Goal: Task Accomplishment & Management: Manage account settings

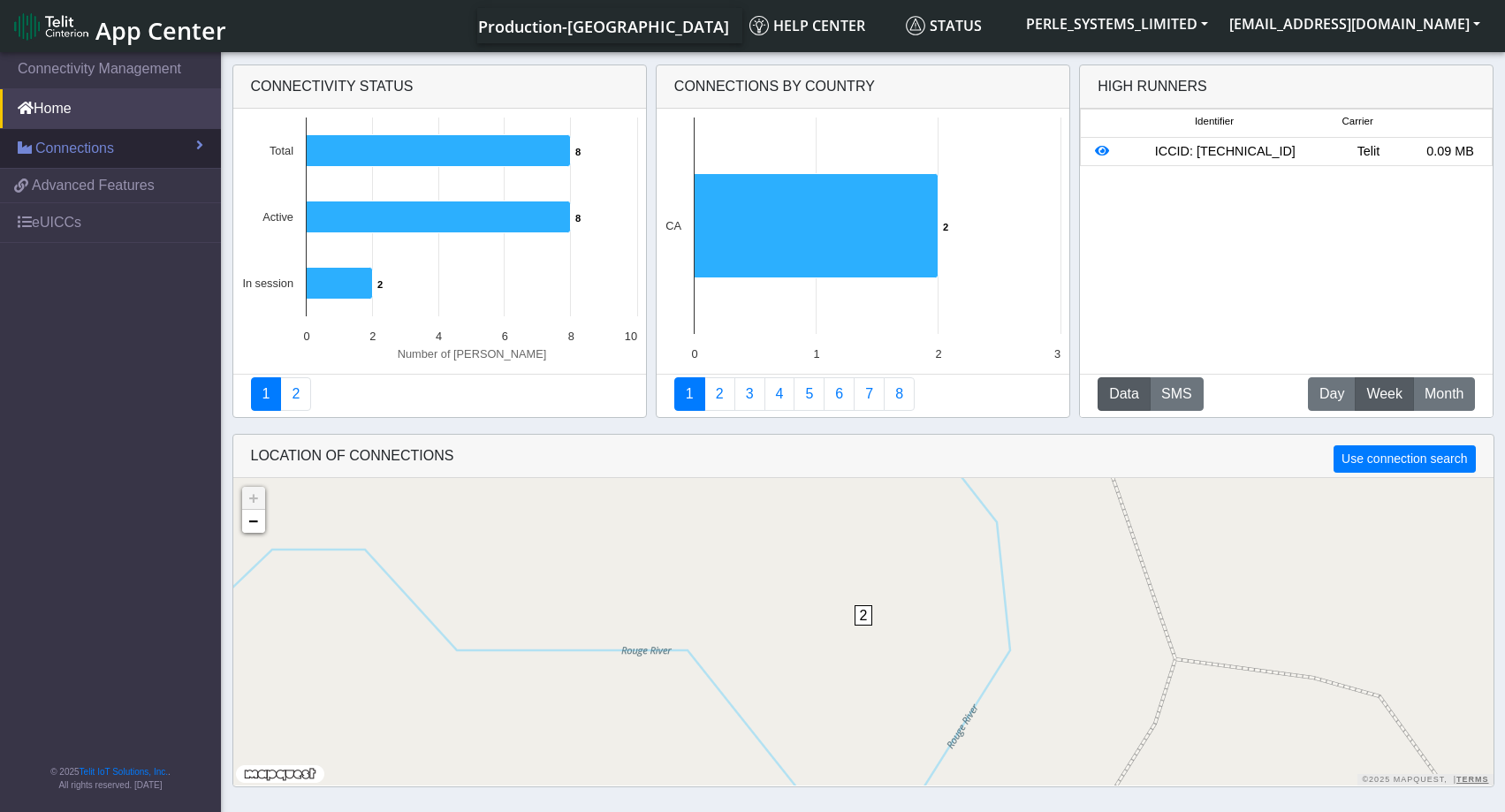
click at [69, 152] on span "Connections" at bounding box center [74, 149] width 78 height 22
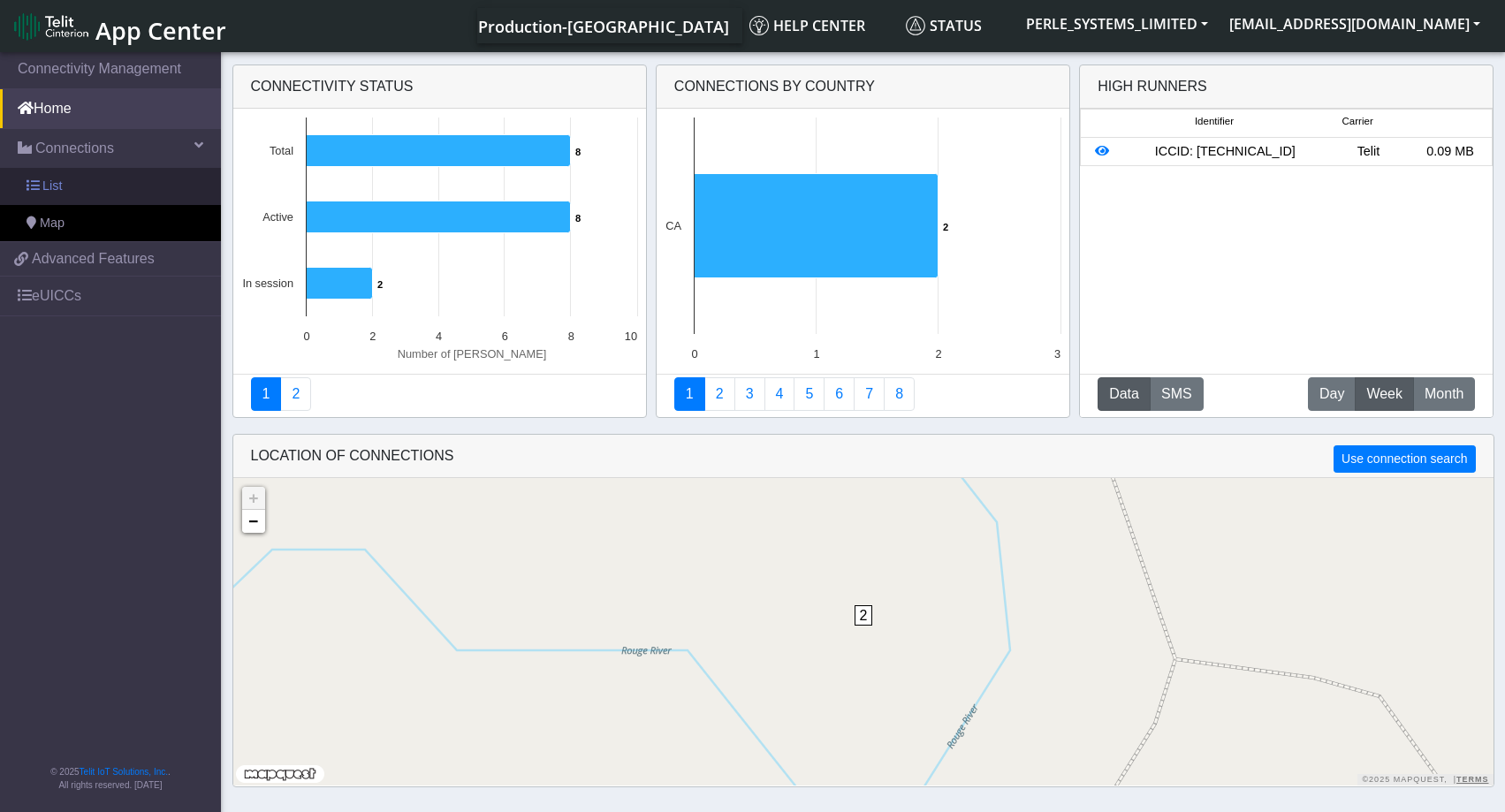
click at [52, 191] on span "List" at bounding box center [52, 186] width 20 height 20
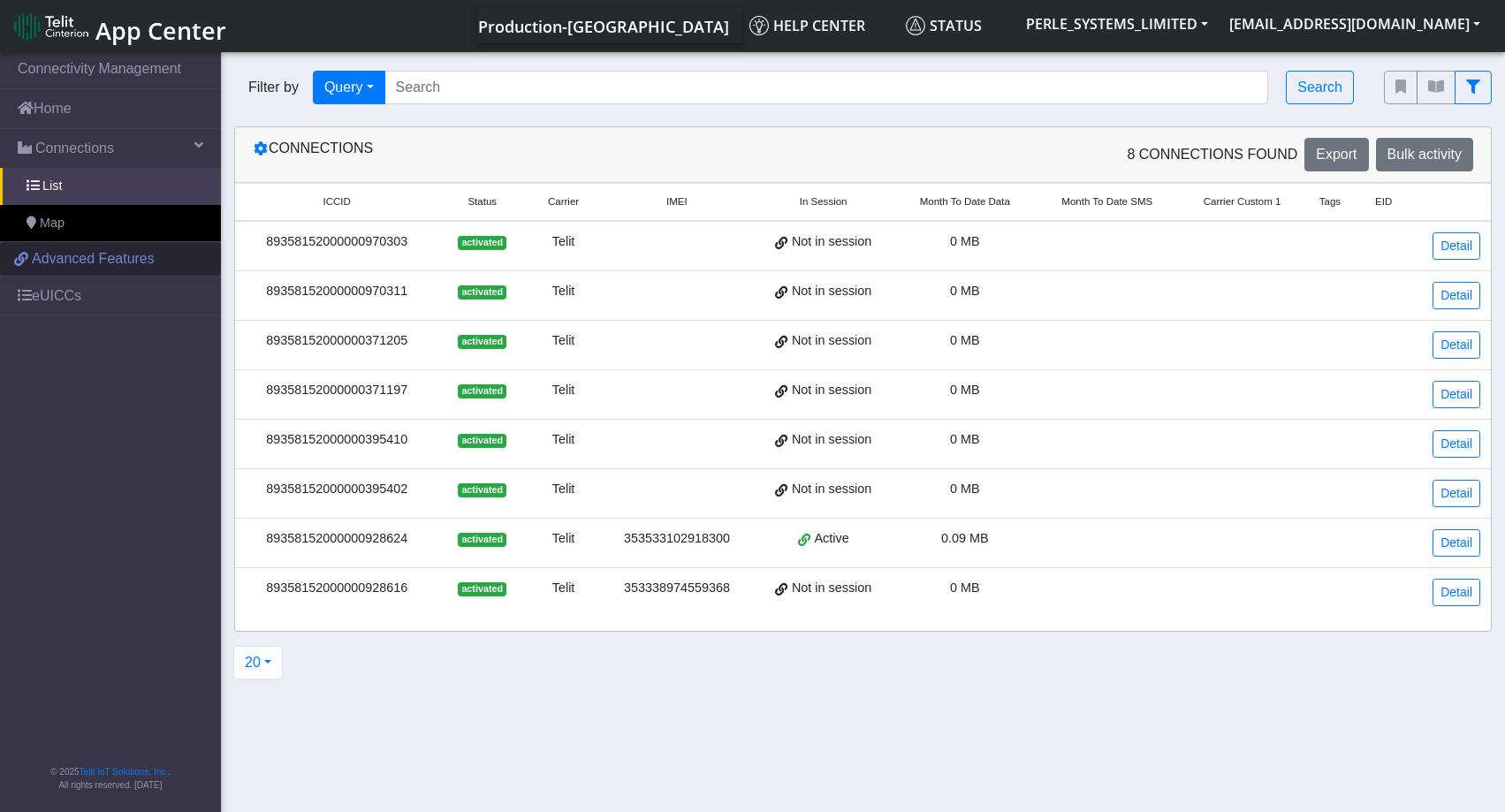
click at [63, 257] on span "Advanced Features" at bounding box center [92, 259] width 122 height 22
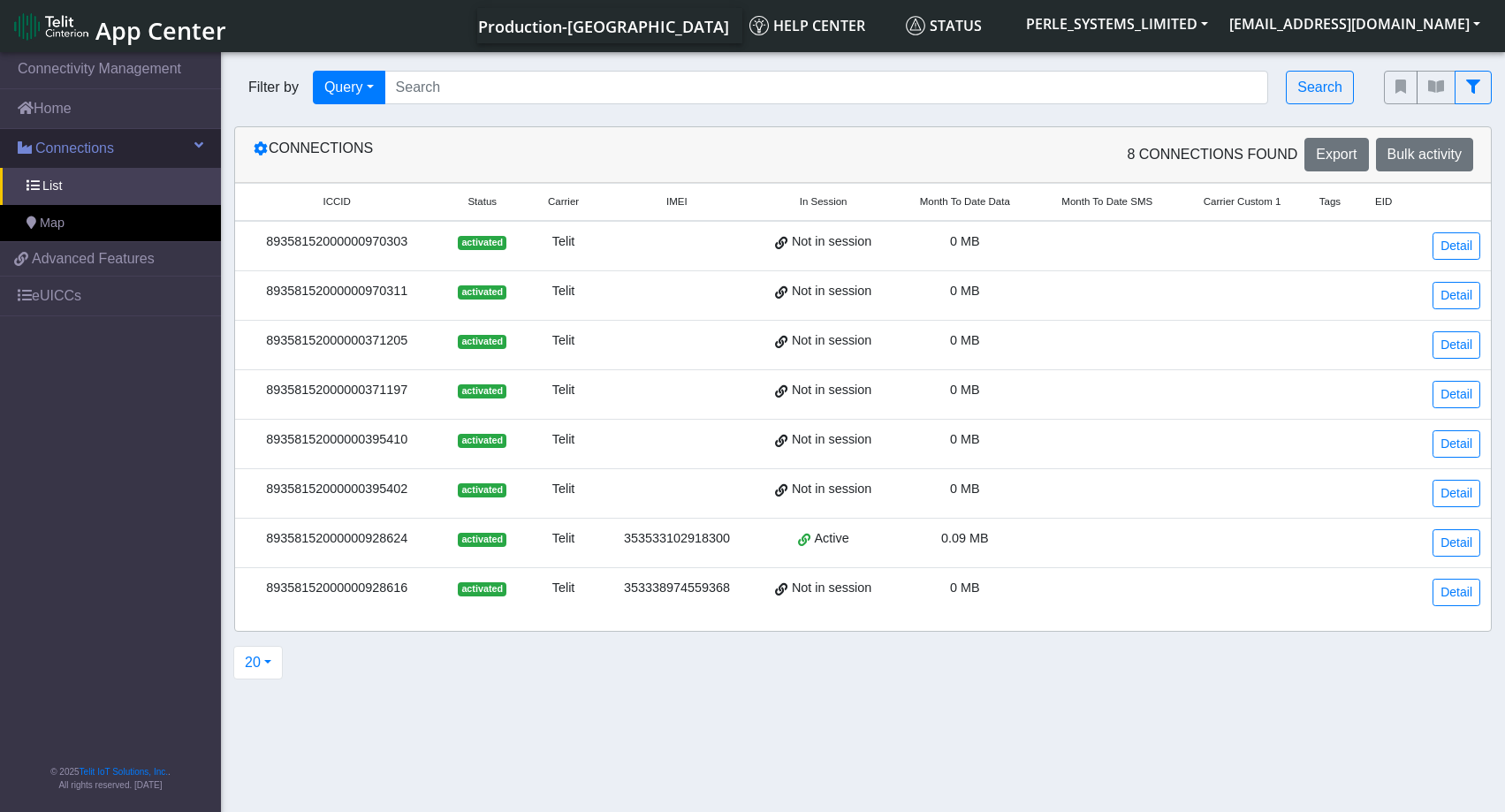
click at [120, 152] on link "Connections" at bounding box center [110, 149] width 220 height 39
click at [1465, 539] on link "Detail" at bounding box center [1456, 543] width 48 height 27
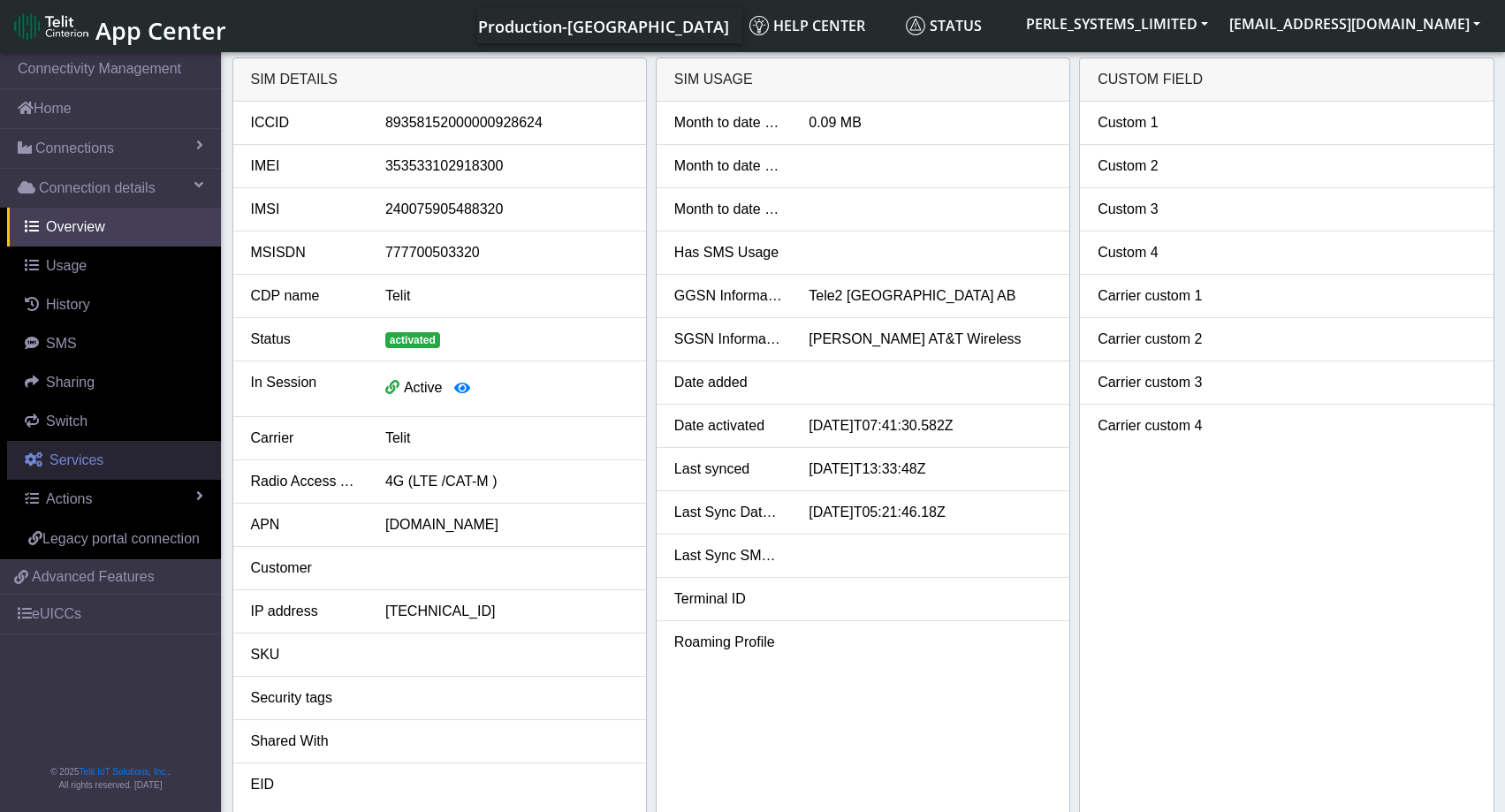
click at [85, 460] on span "Services" at bounding box center [76, 459] width 54 height 15
select select "2: 6"
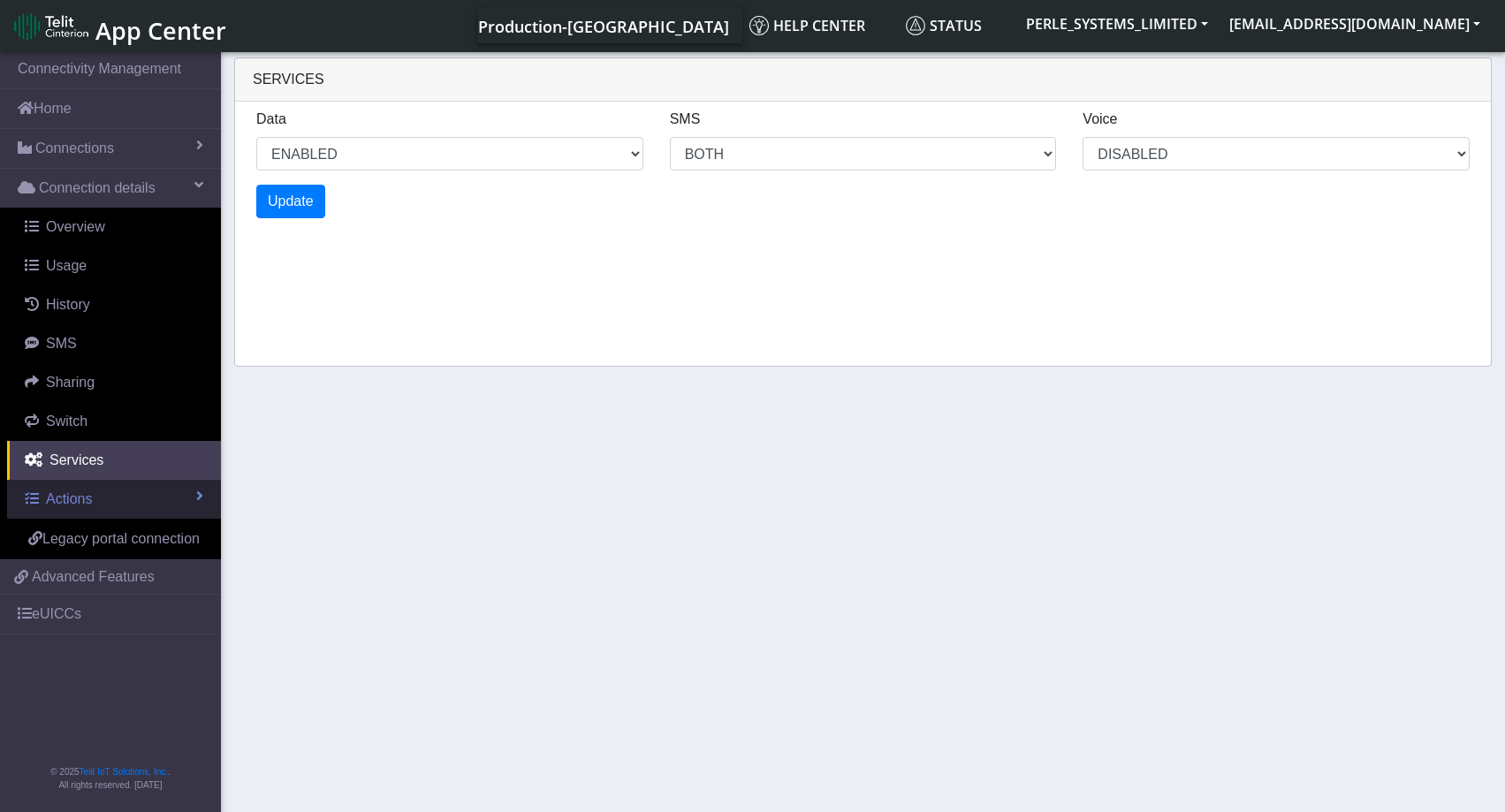
click at [79, 502] on span "Actions" at bounding box center [69, 498] width 46 height 15
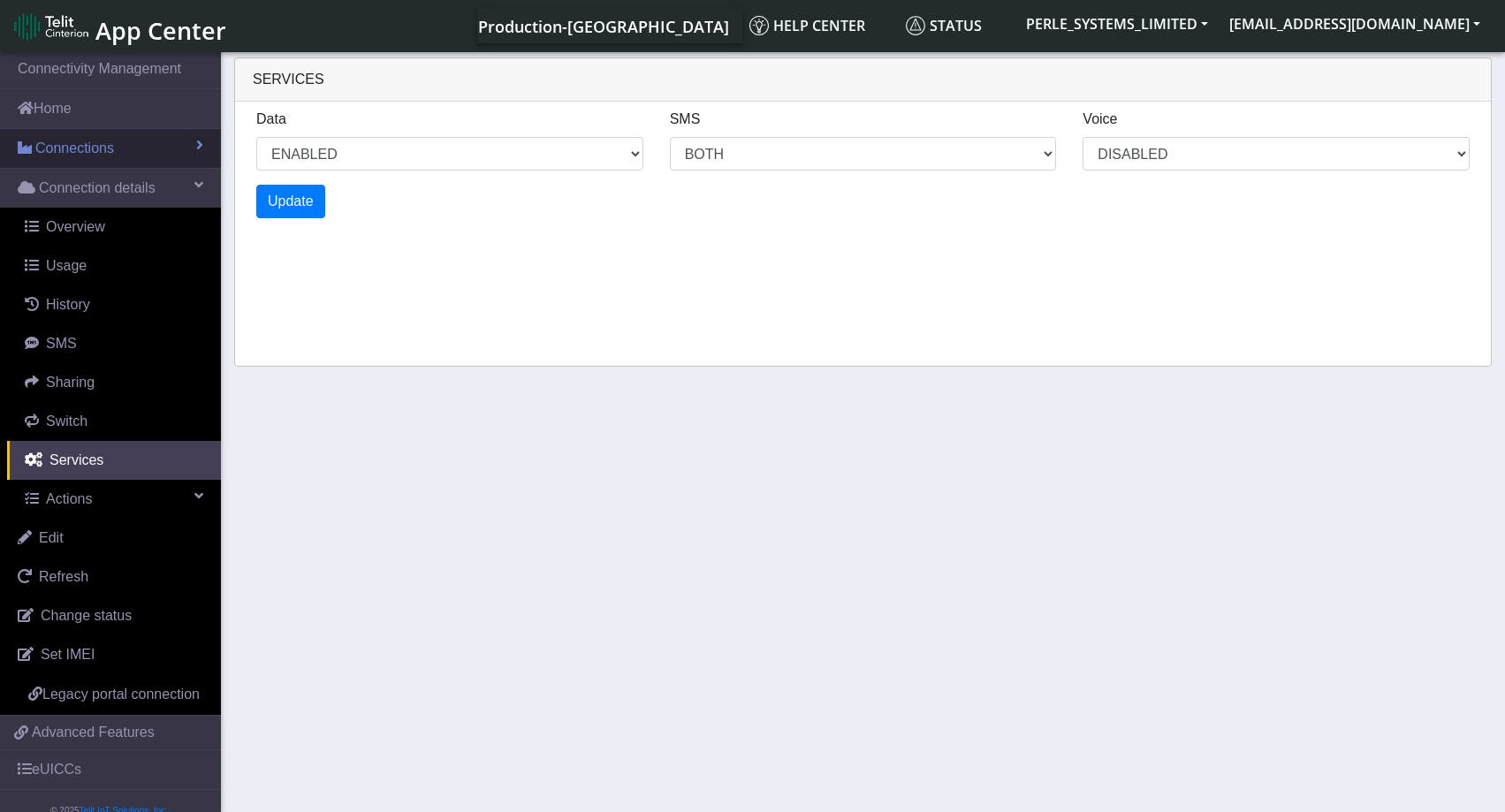
click at [129, 140] on link "Connections" at bounding box center [110, 149] width 220 height 39
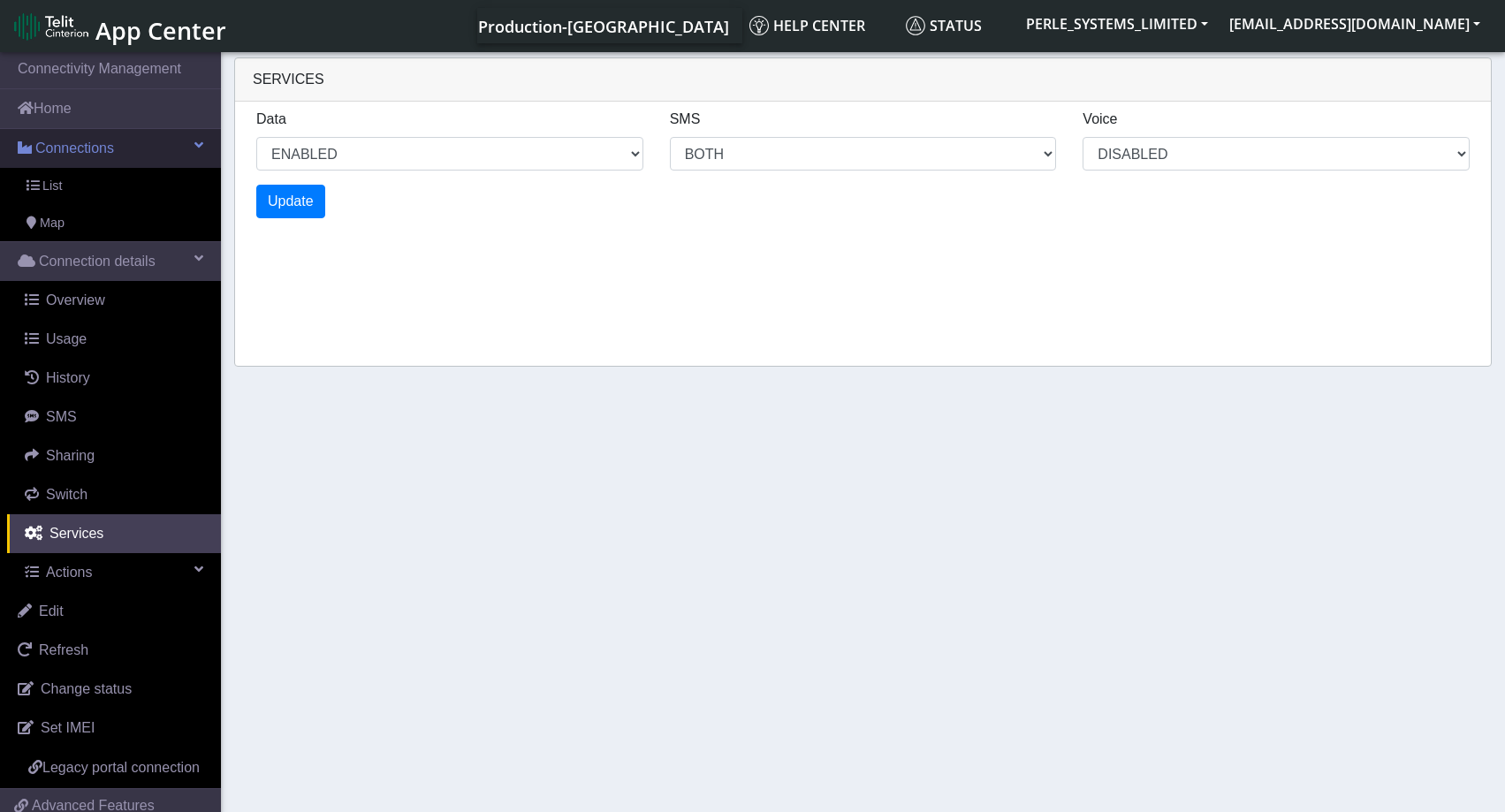
click at [129, 140] on link "Connections" at bounding box center [110, 149] width 220 height 39
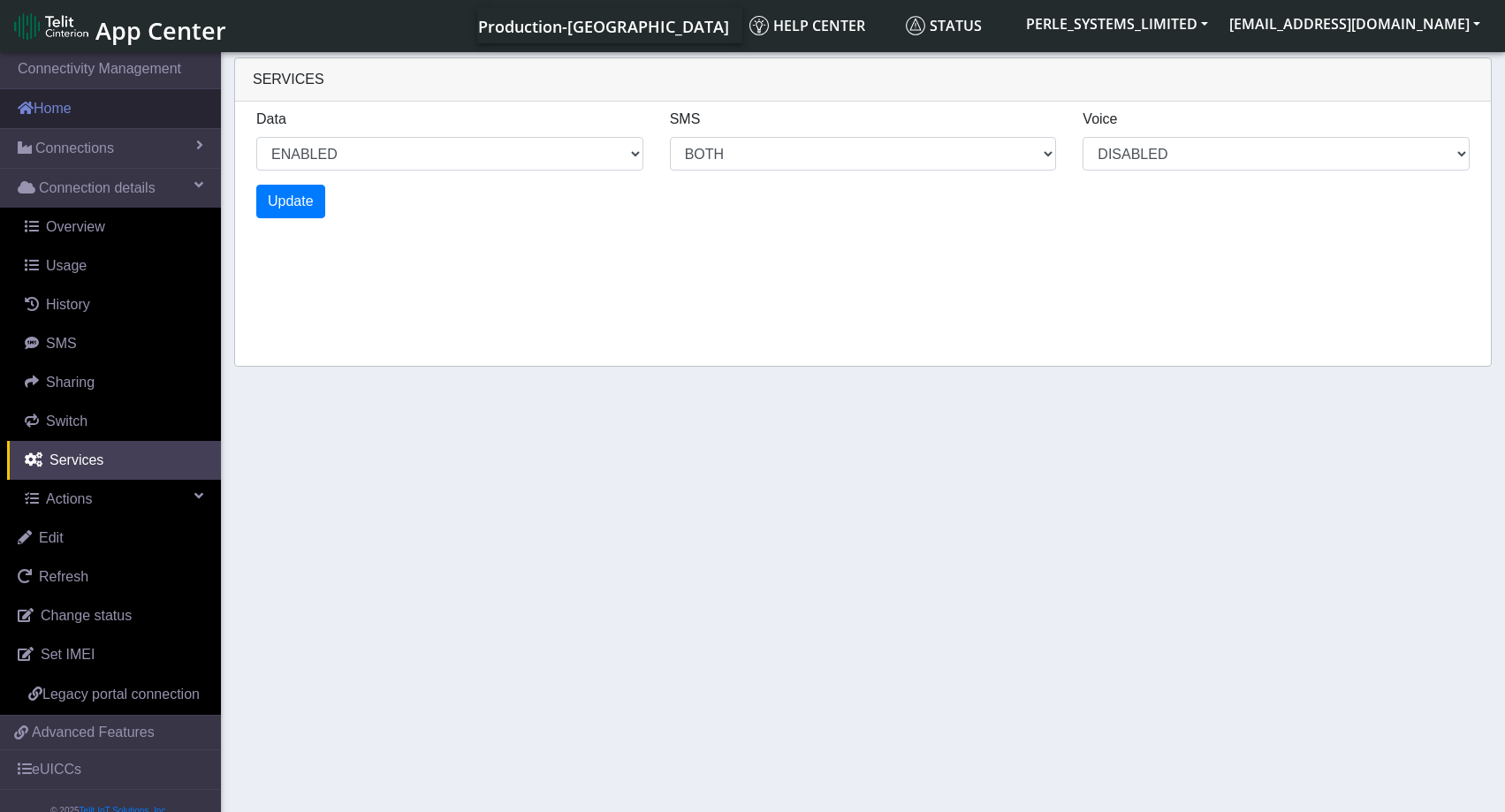
click at [112, 114] on link "Home" at bounding box center [110, 109] width 220 height 39
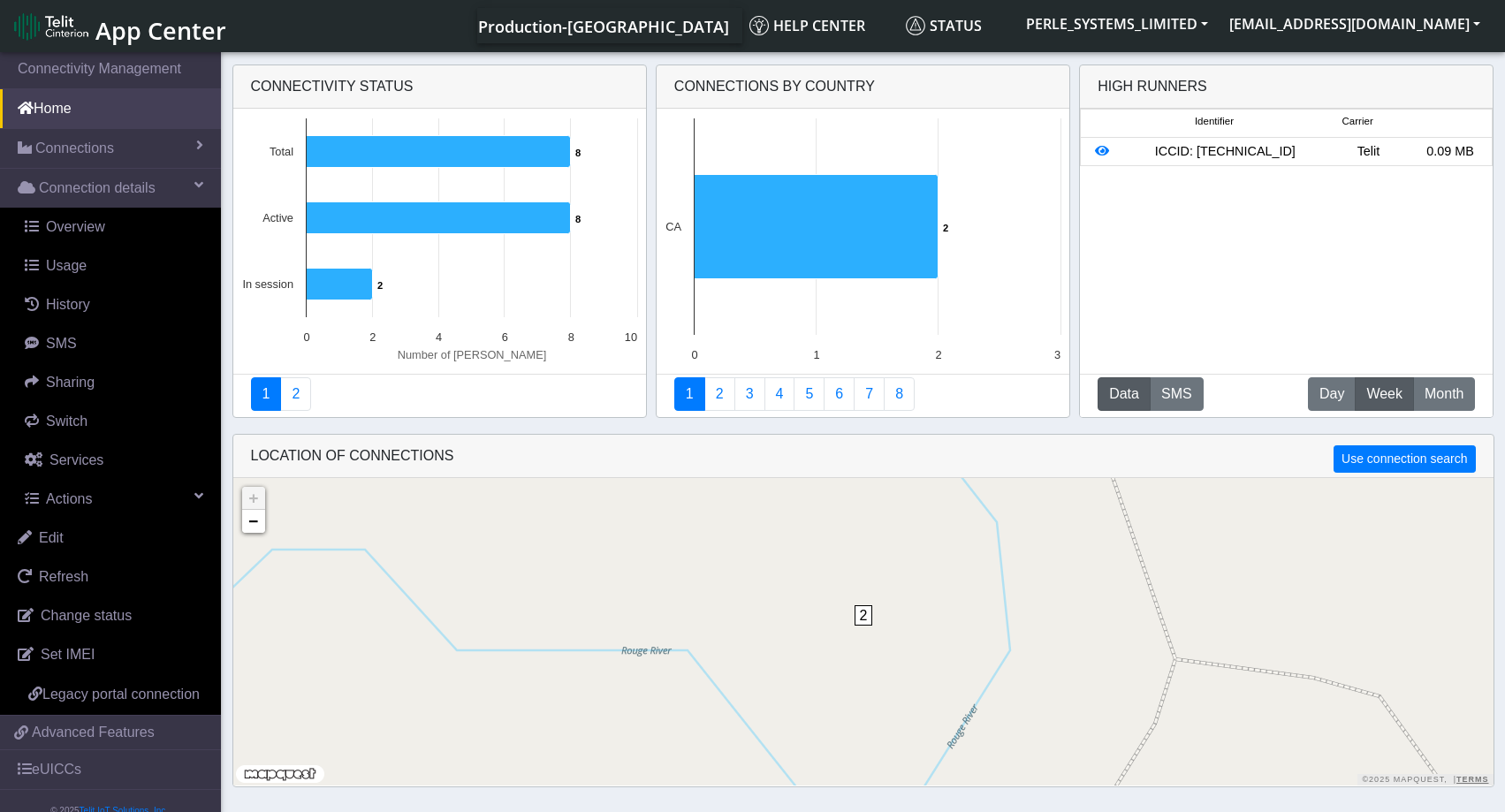
scroll to position [6, 0]
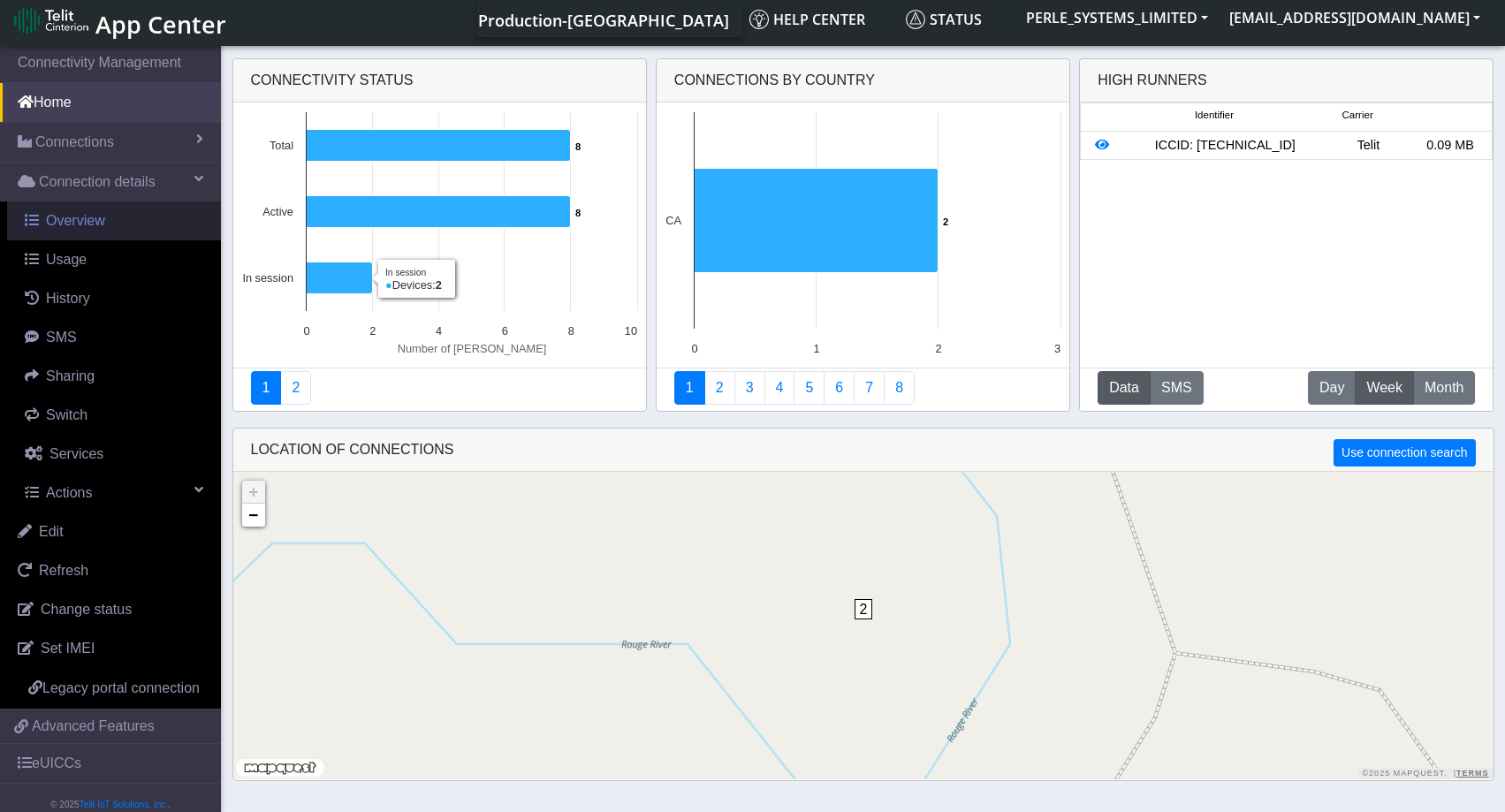
click at [93, 224] on span "Overview" at bounding box center [75, 219] width 59 height 15
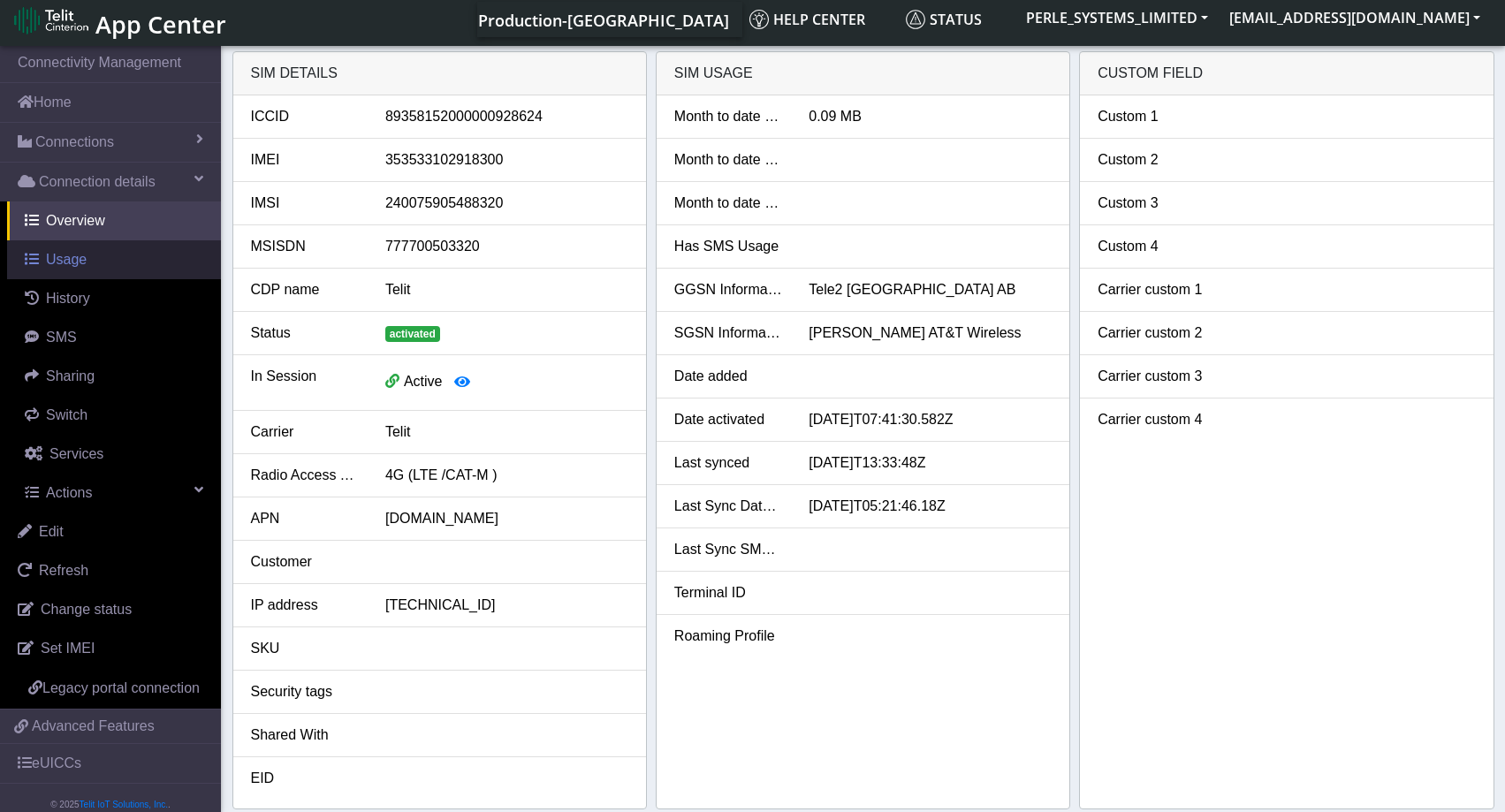
click at [68, 252] on span "Usage" at bounding box center [66, 259] width 40 height 15
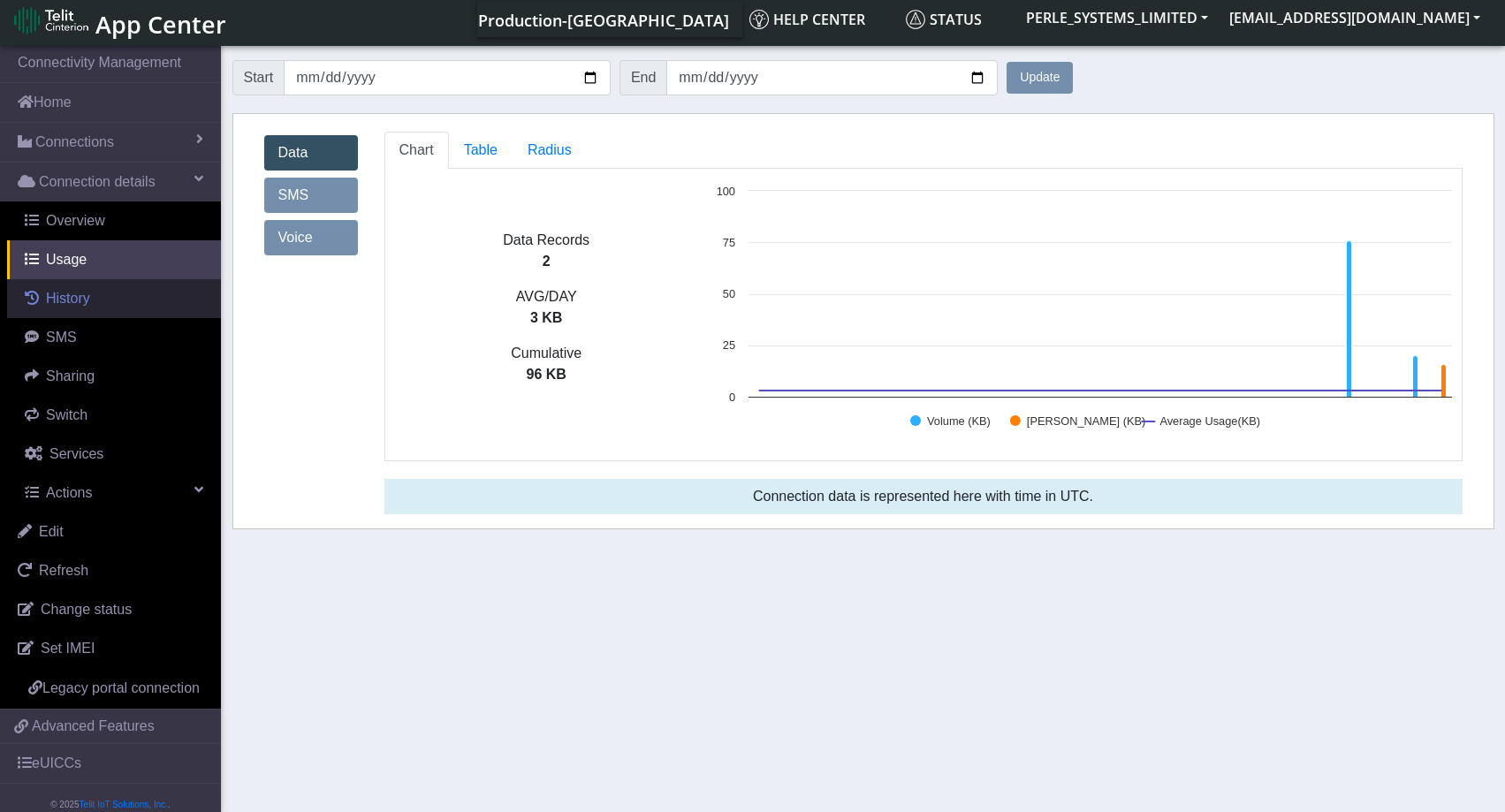
click at [80, 301] on span "History" at bounding box center [68, 298] width 44 height 15
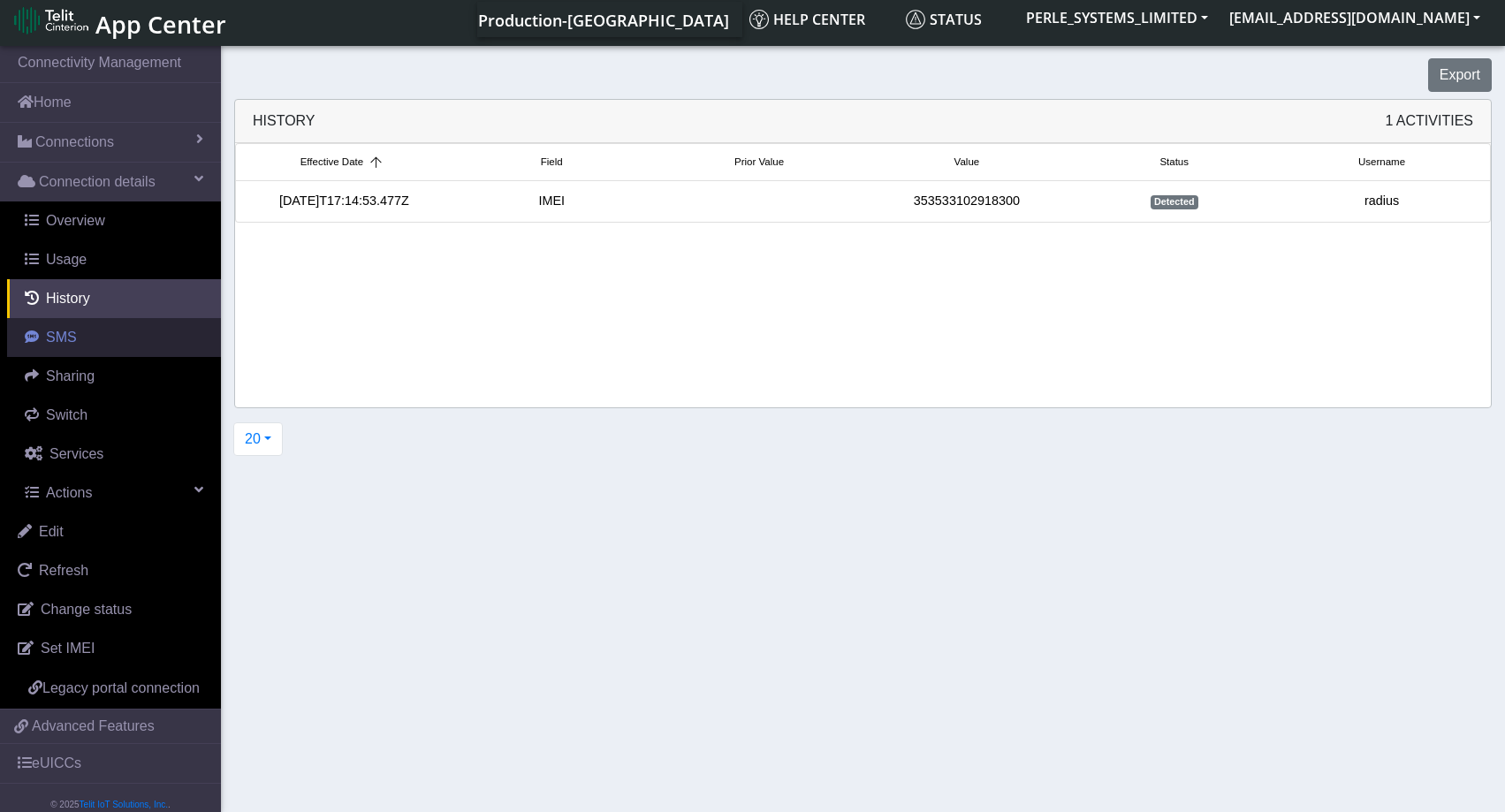
click at [72, 327] on link "SMS" at bounding box center [114, 338] width 214 height 39
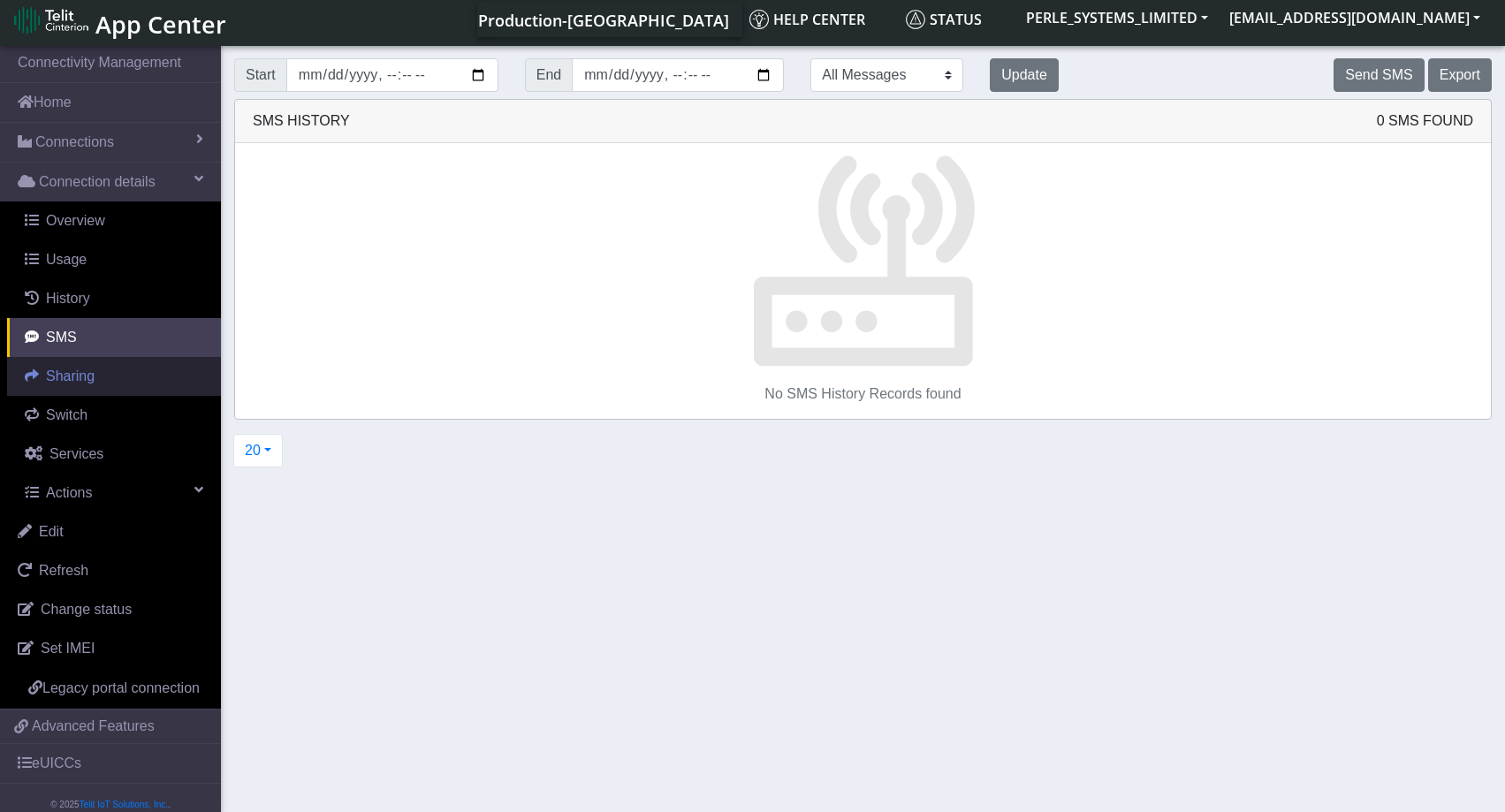
click at [85, 380] on span "Sharing" at bounding box center [71, 375] width 49 height 15
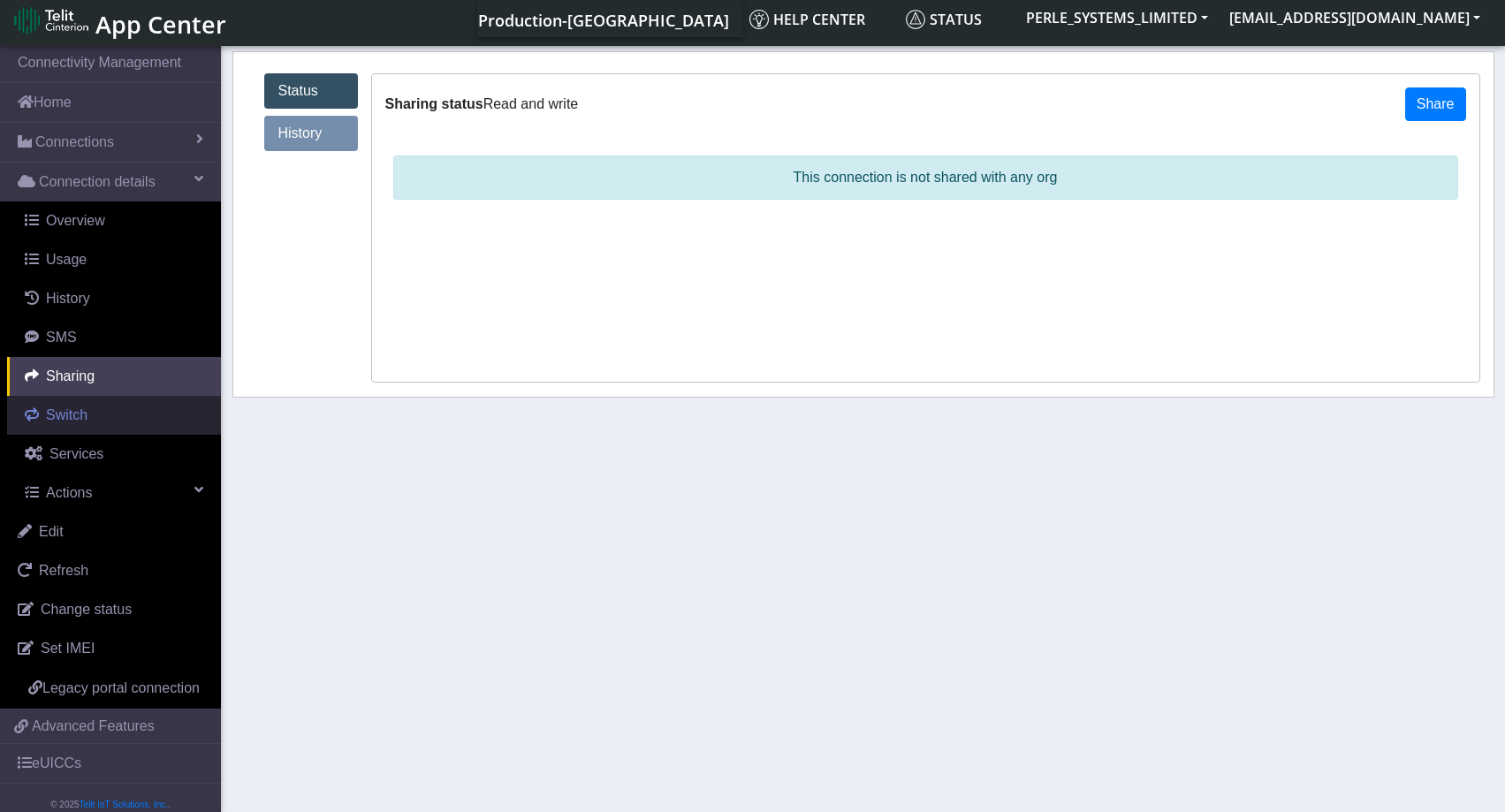
click at [73, 409] on span "Switch" at bounding box center [67, 414] width 41 height 15
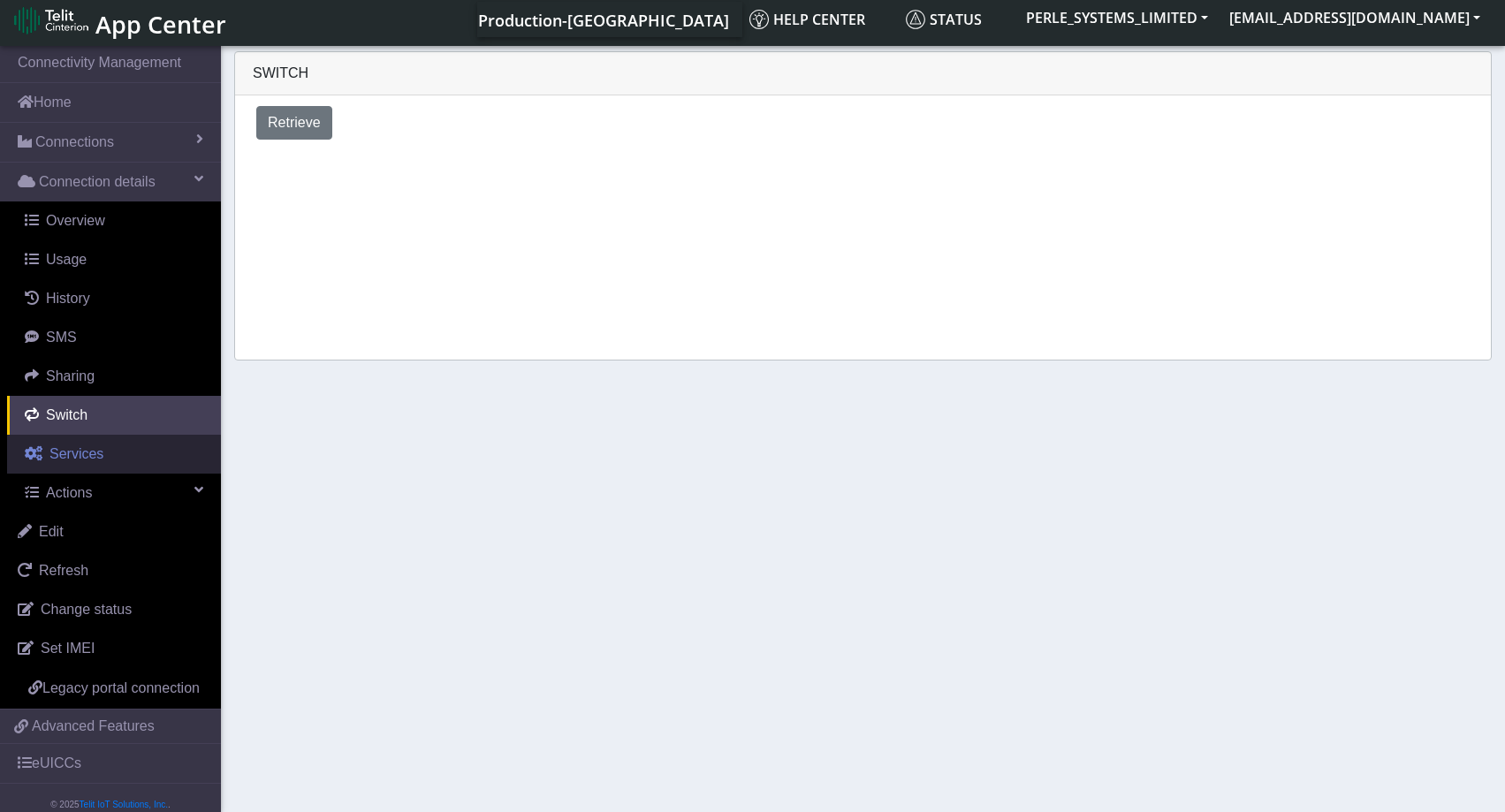
click at [78, 456] on span "Services" at bounding box center [76, 453] width 54 height 15
select select "2: 6"
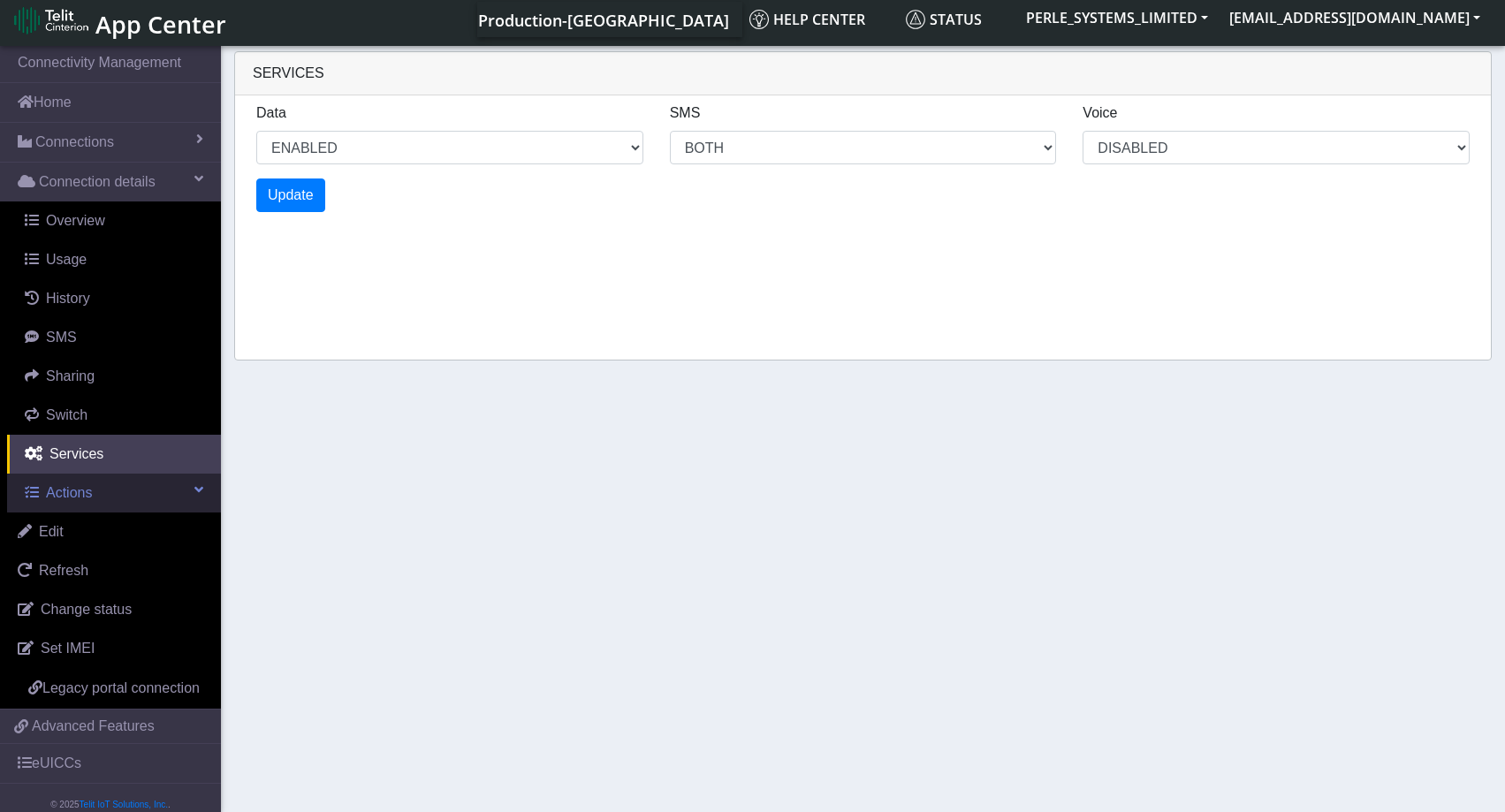
click at [80, 501] on span "Actions" at bounding box center [69, 492] width 46 height 15
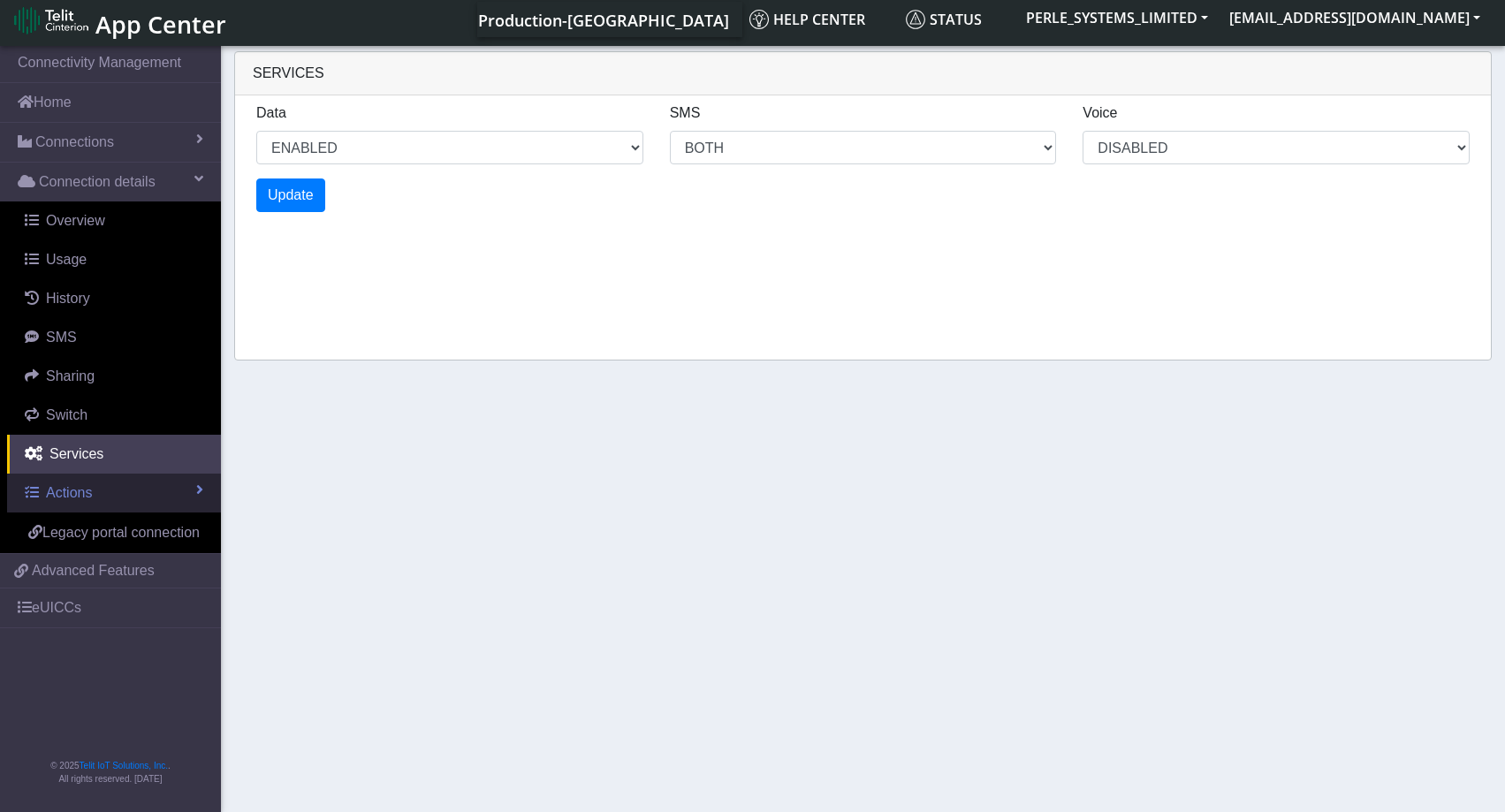
click at [80, 499] on span "Actions" at bounding box center [69, 492] width 46 height 15
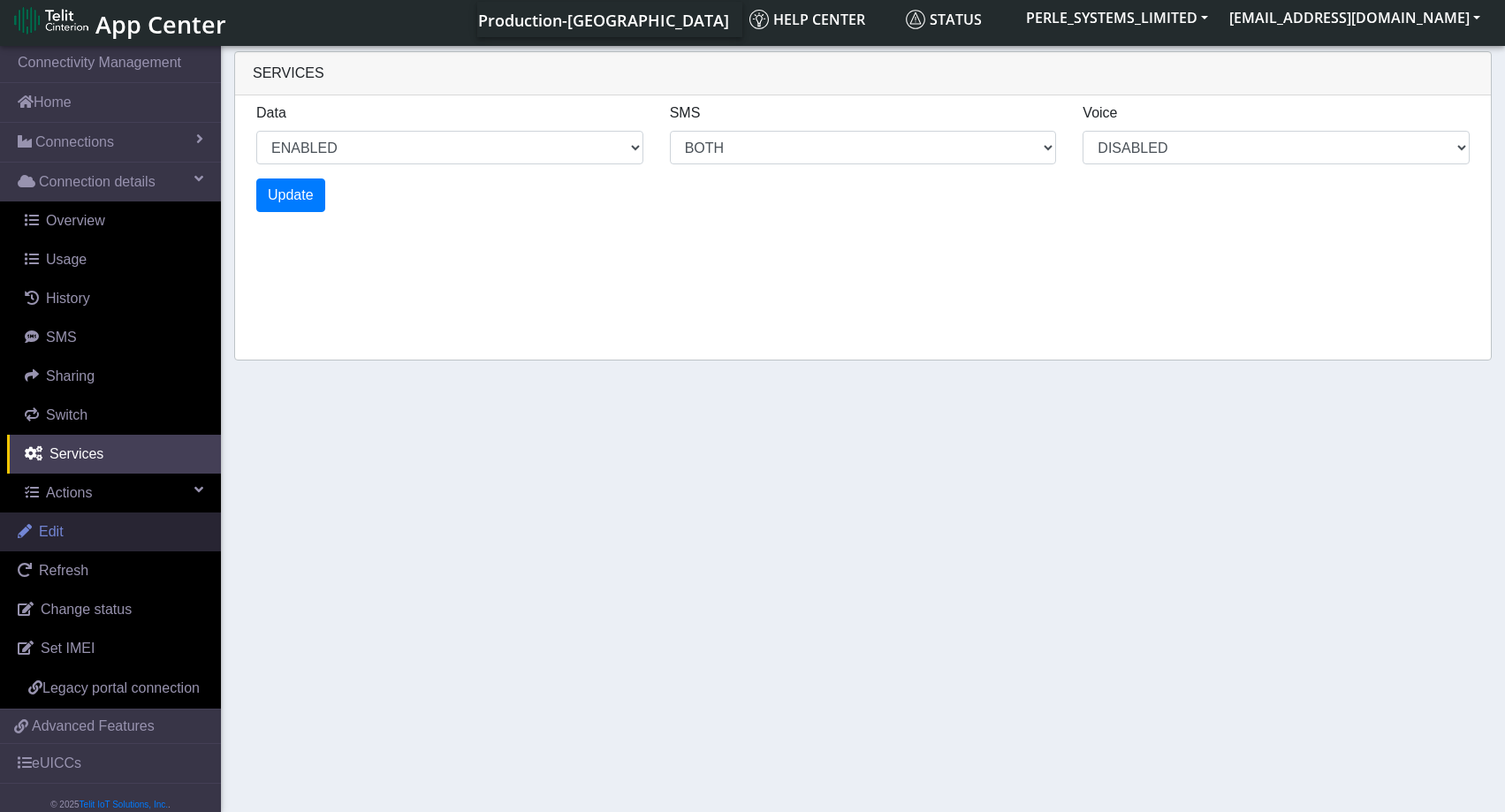
click at [58, 532] on span "Edit" at bounding box center [51, 531] width 24 height 15
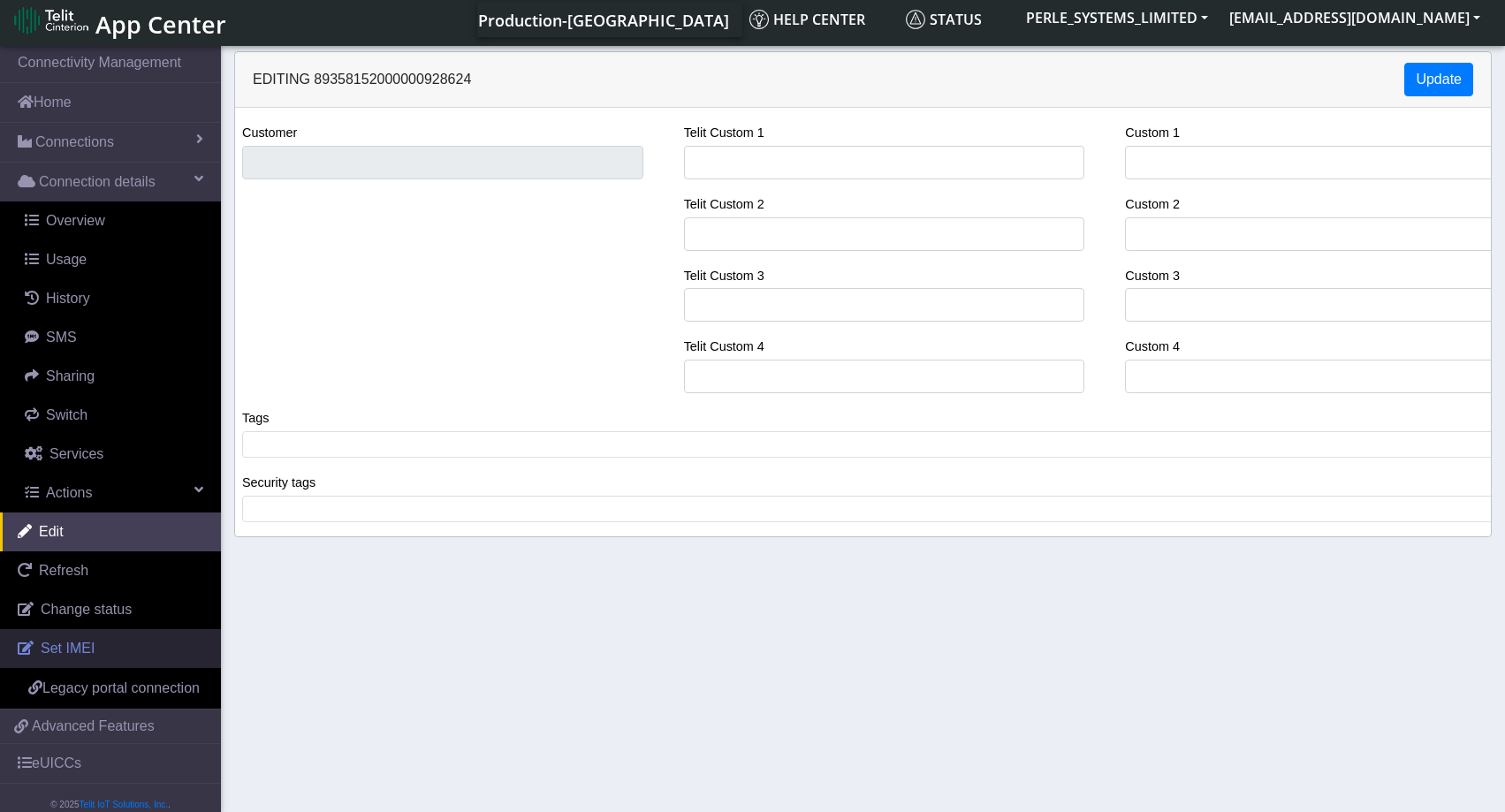
click at [98, 644] on link "Set IMEI" at bounding box center [110, 648] width 220 height 39
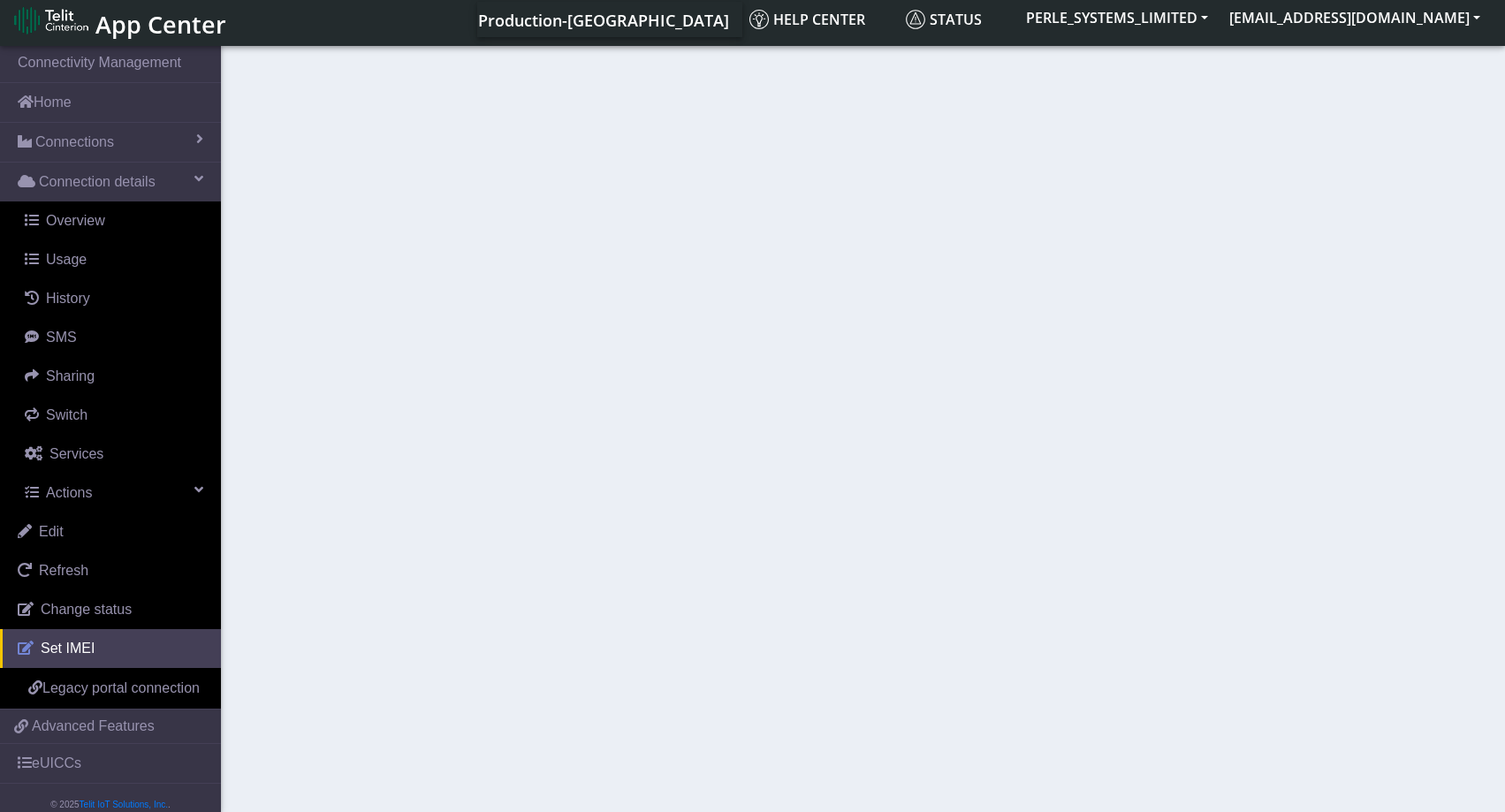
type input "353533102918300"
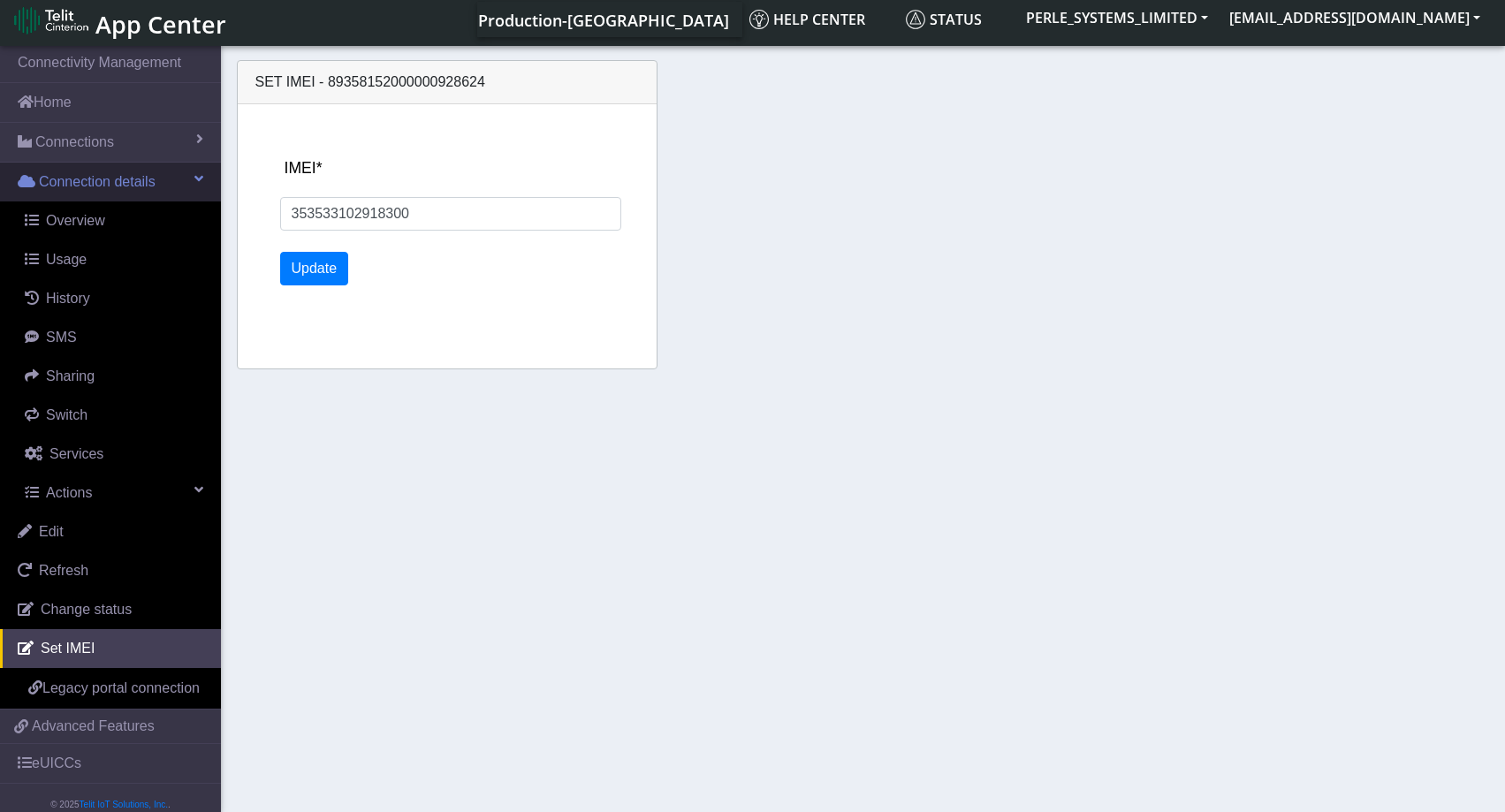
click at [113, 188] on span "Connection details" at bounding box center [97, 182] width 117 height 22
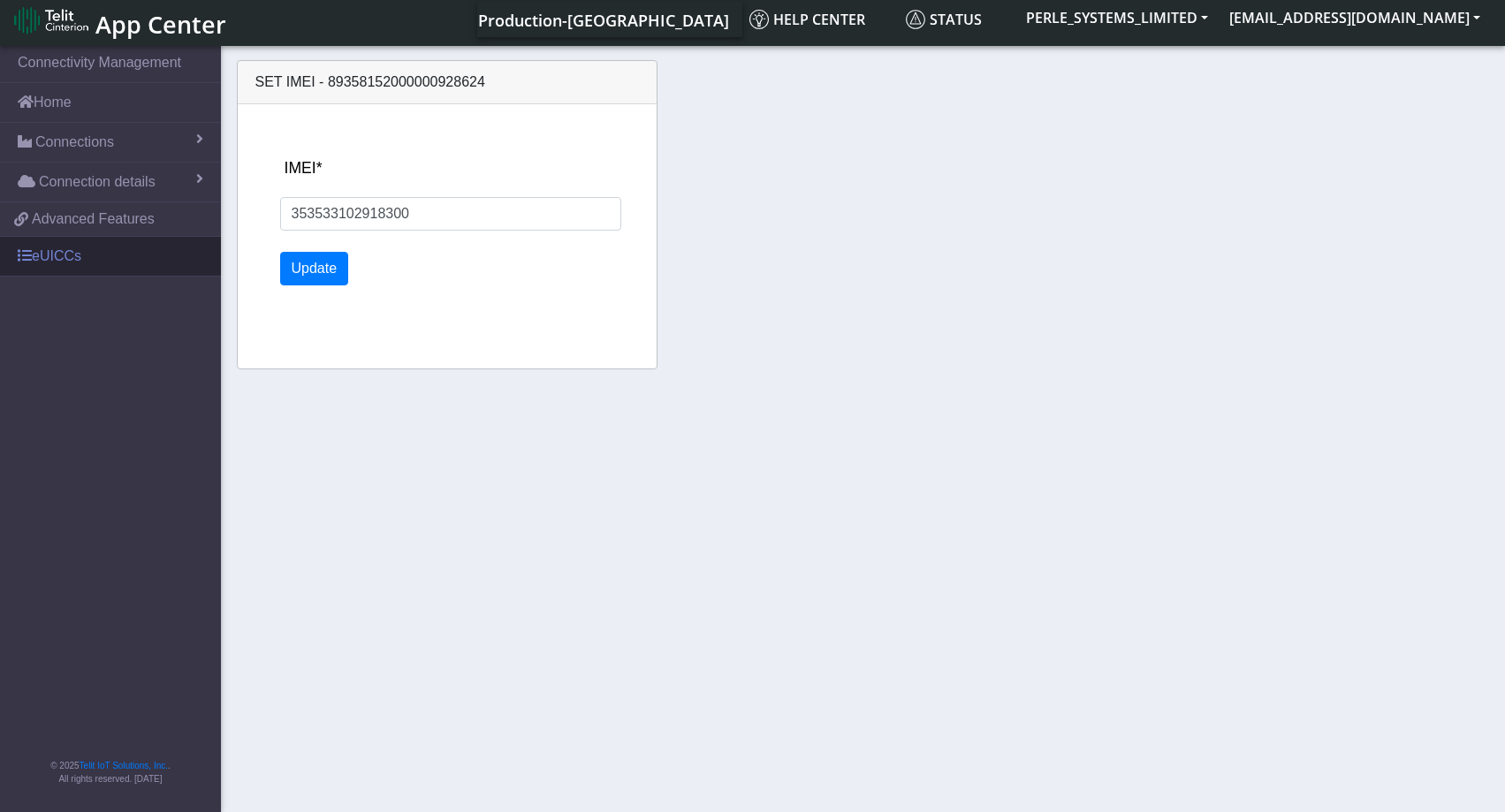
click at [94, 252] on link "eUICCs" at bounding box center [110, 257] width 220 height 39
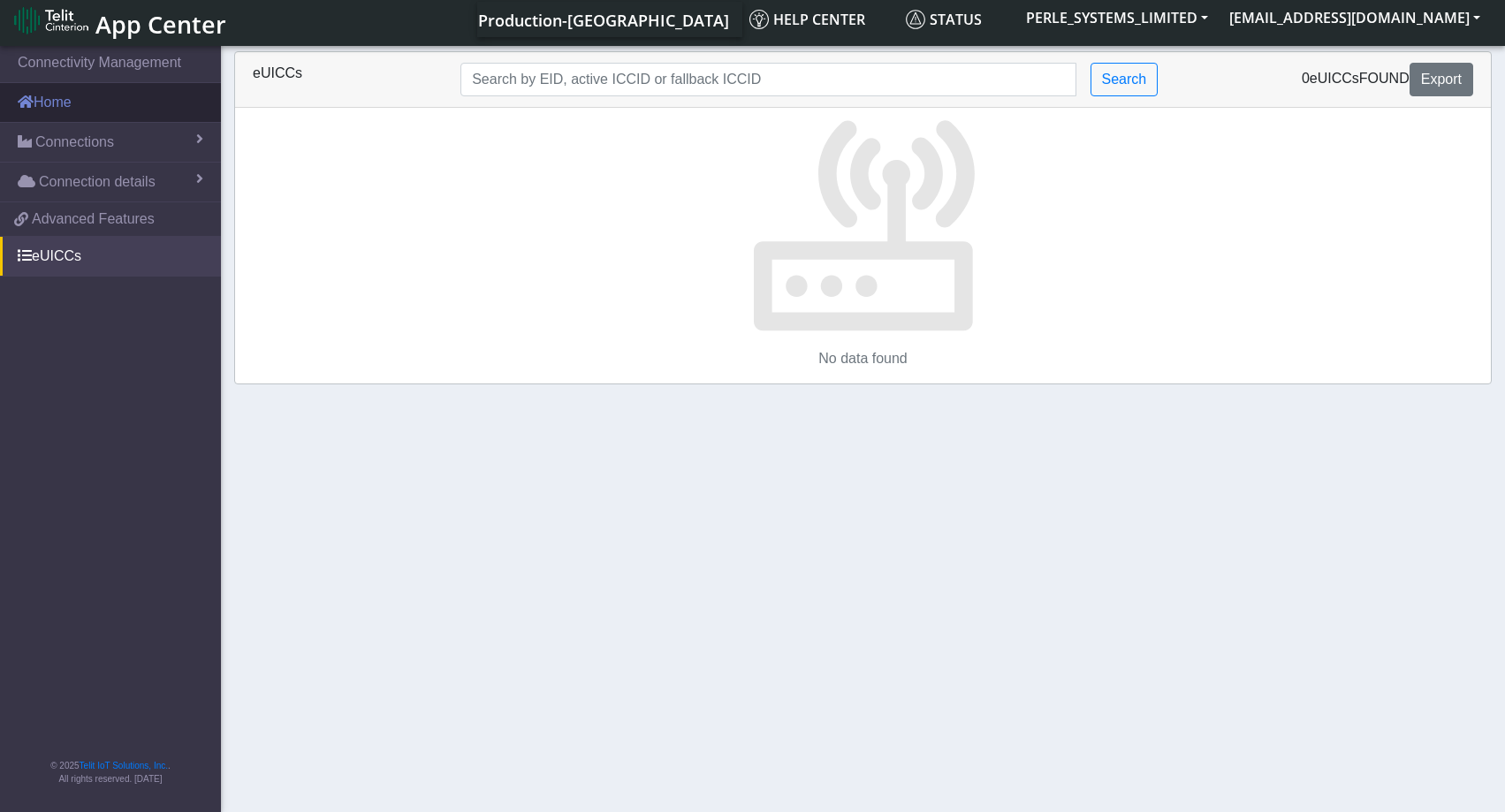
click at [85, 95] on link "Home" at bounding box center [110, 103] width 220 height 39
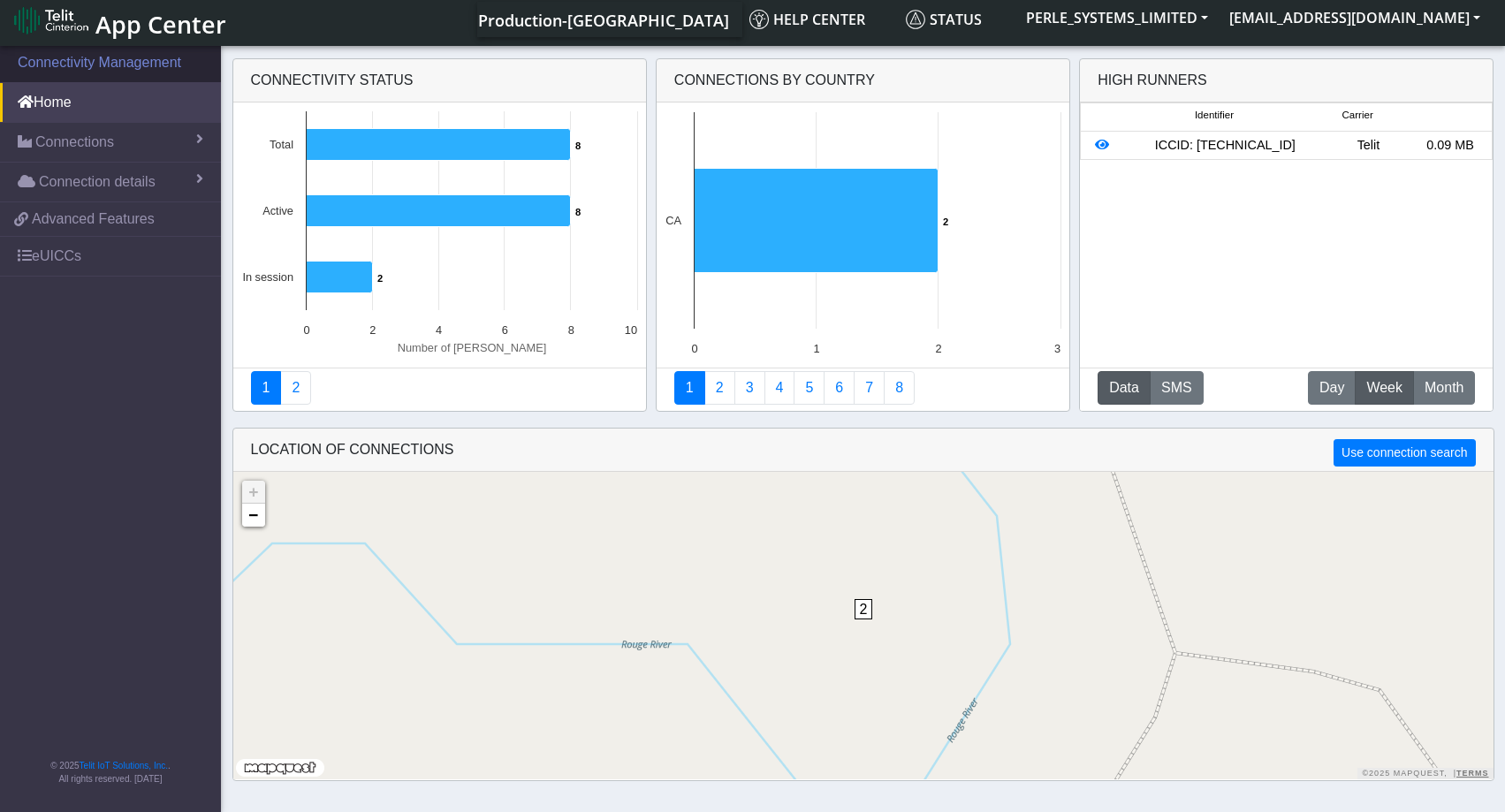
click at [104, 58] on link "Connectivity Management" at bounding box center [110, 63] width 220 height 39
click at [256, 518] on link "−" at bounding box center [253, 514] width 23 height 23
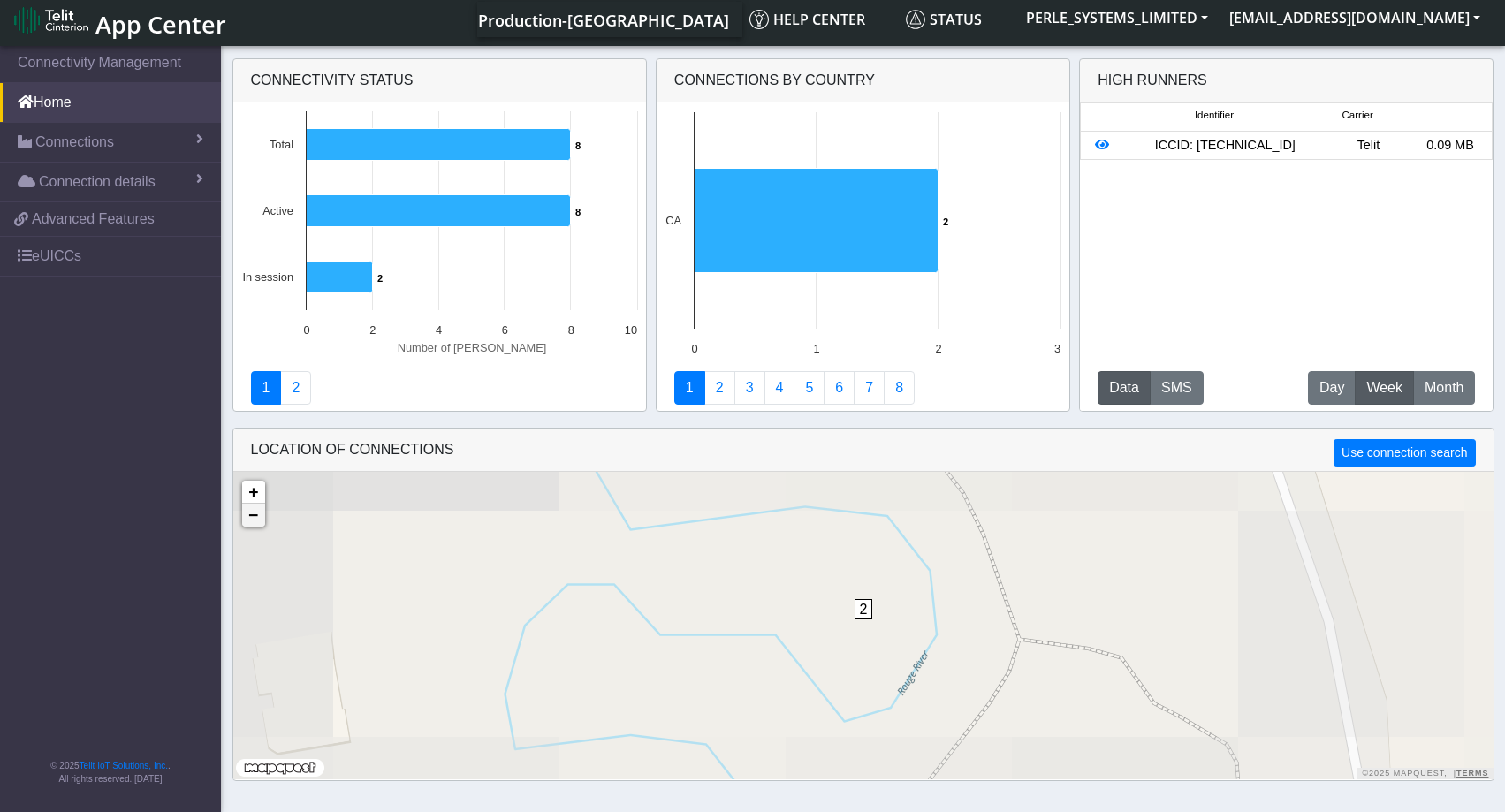
click at [256, 518] on link "−" at bounding box center [253, 514] width 23 height 23
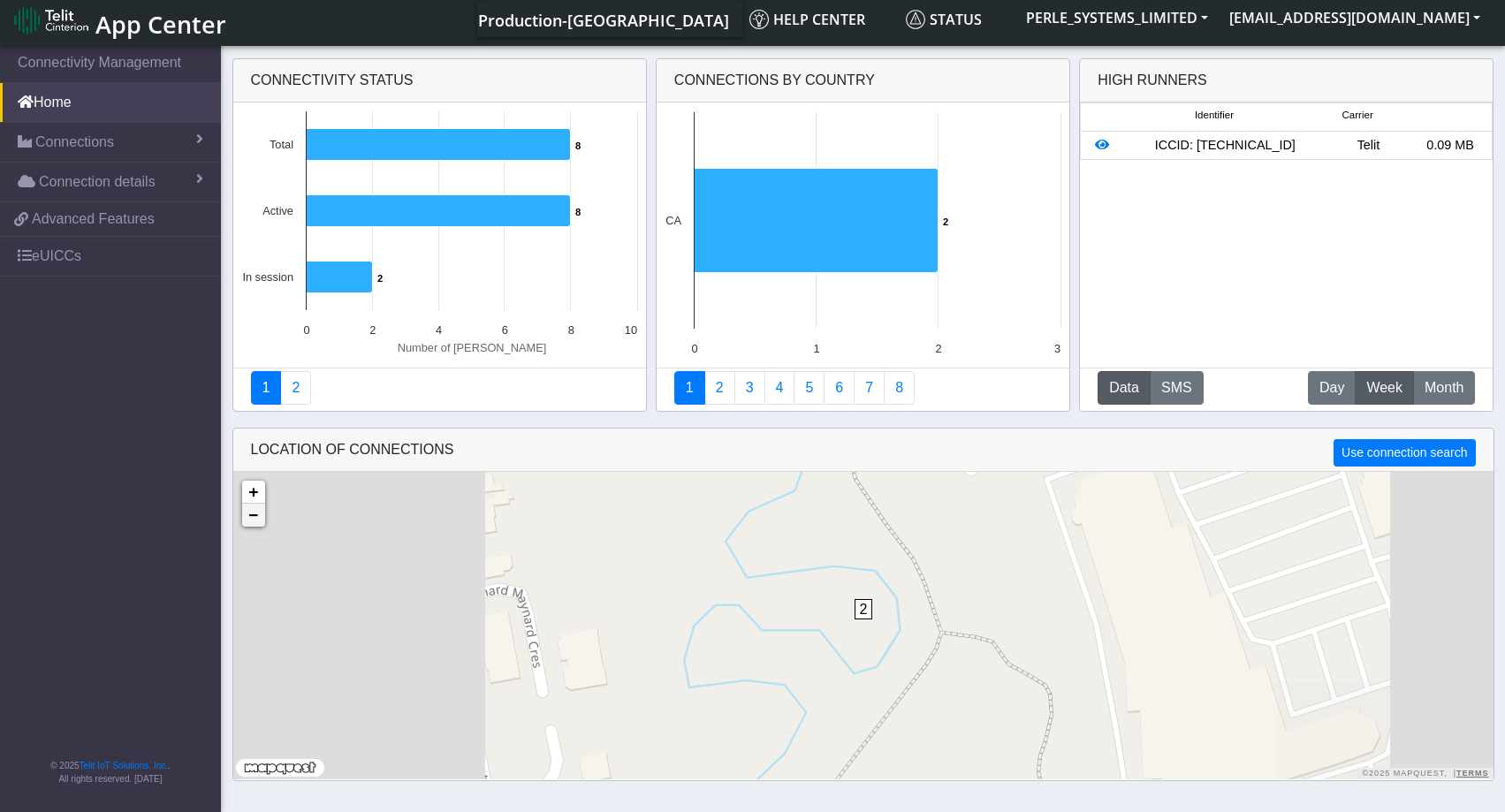
click at [256, 518] on link "−" at bounding box center [253, 514] width 23 height 23
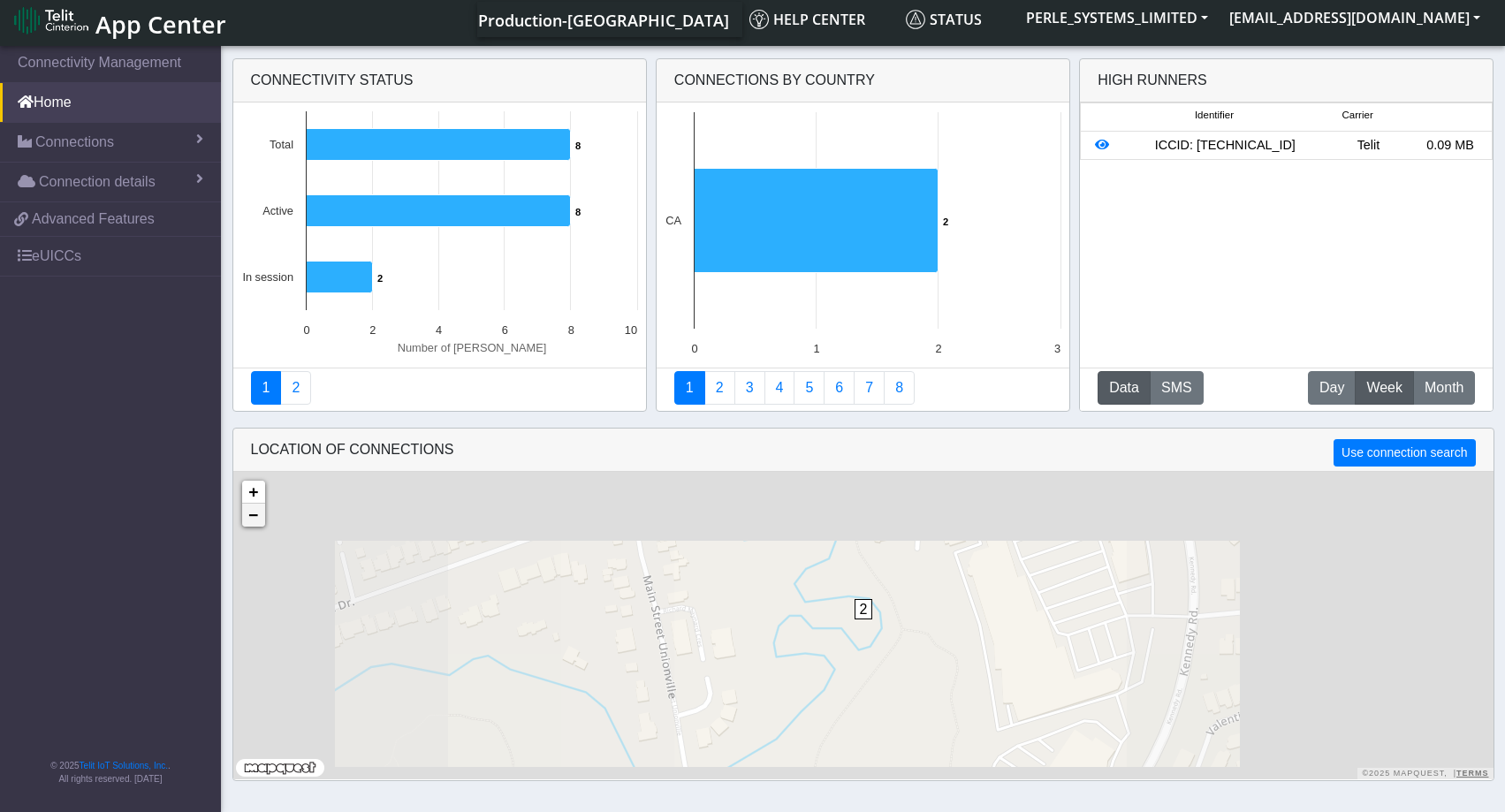
click at [256, 518] on link "−" at bounding box center [253, 514] width 23 height 23
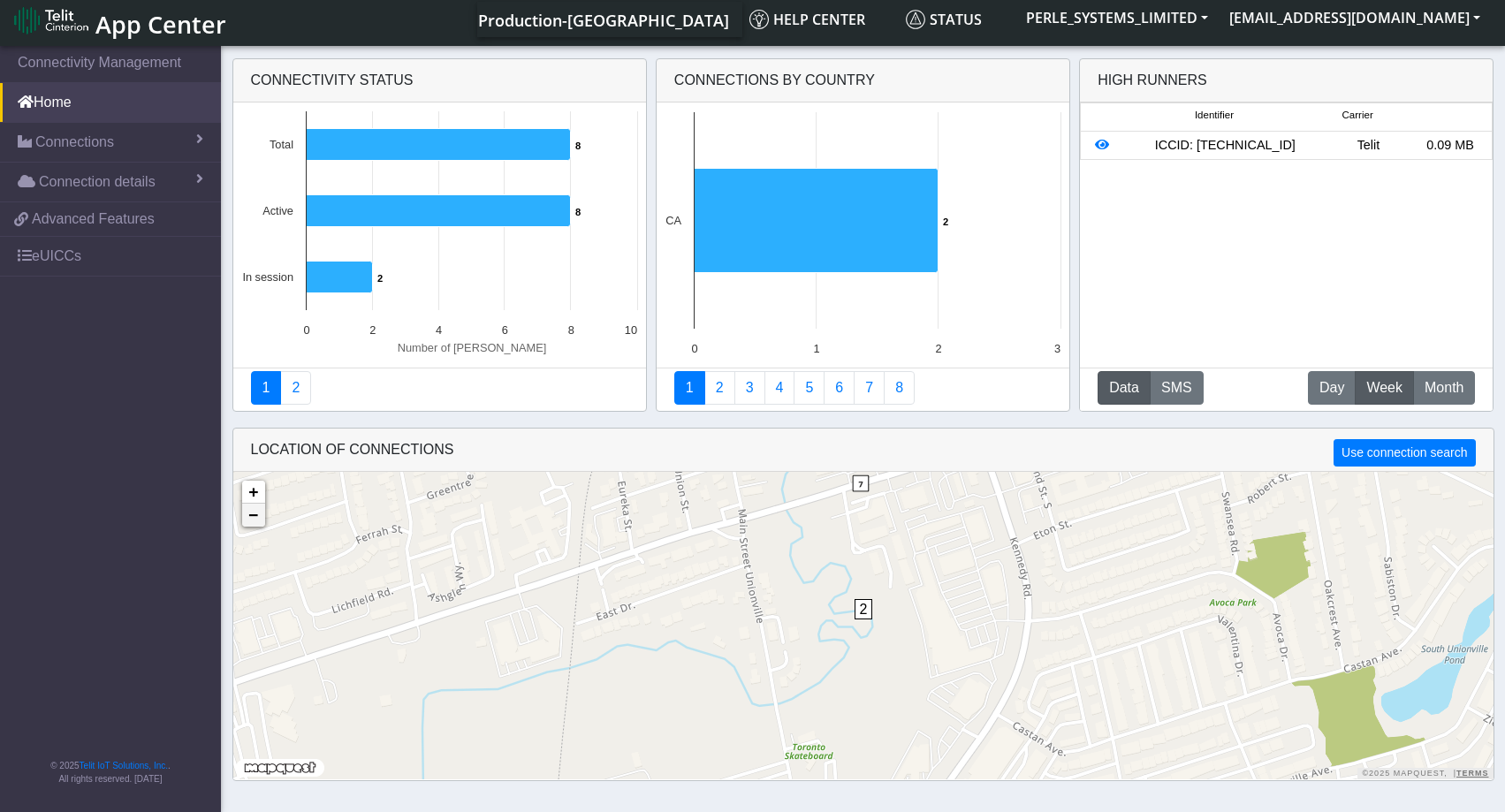
click at [256, 518] on link "−" at bounding box center [253, 514] width 23 height 23
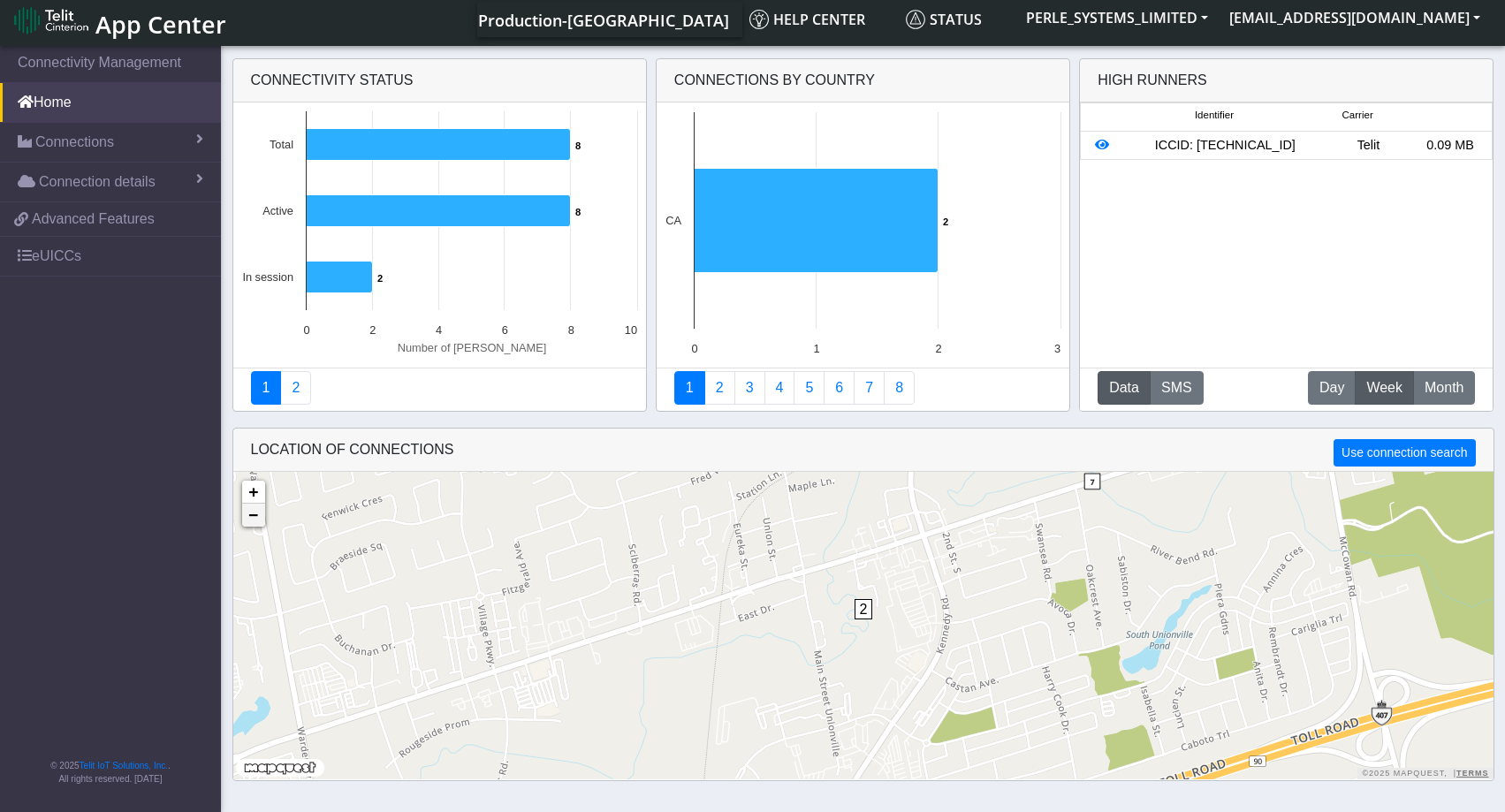
click at [256, 518] on link "−" at bounding box center [253, 514] width 23 height 23
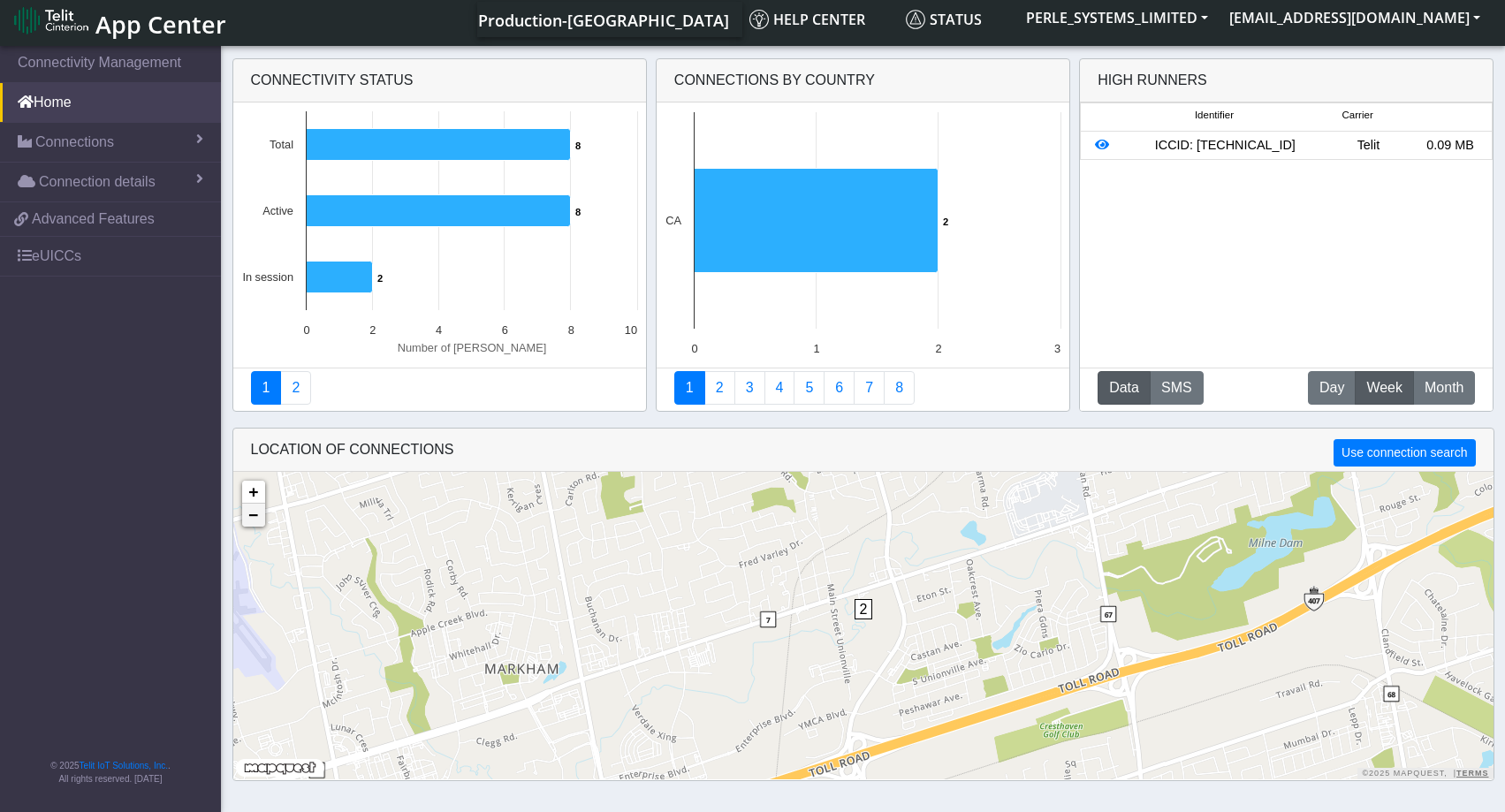
click at [256, 518] on link "−" at bounding box center [253, 514] width 23 height 23
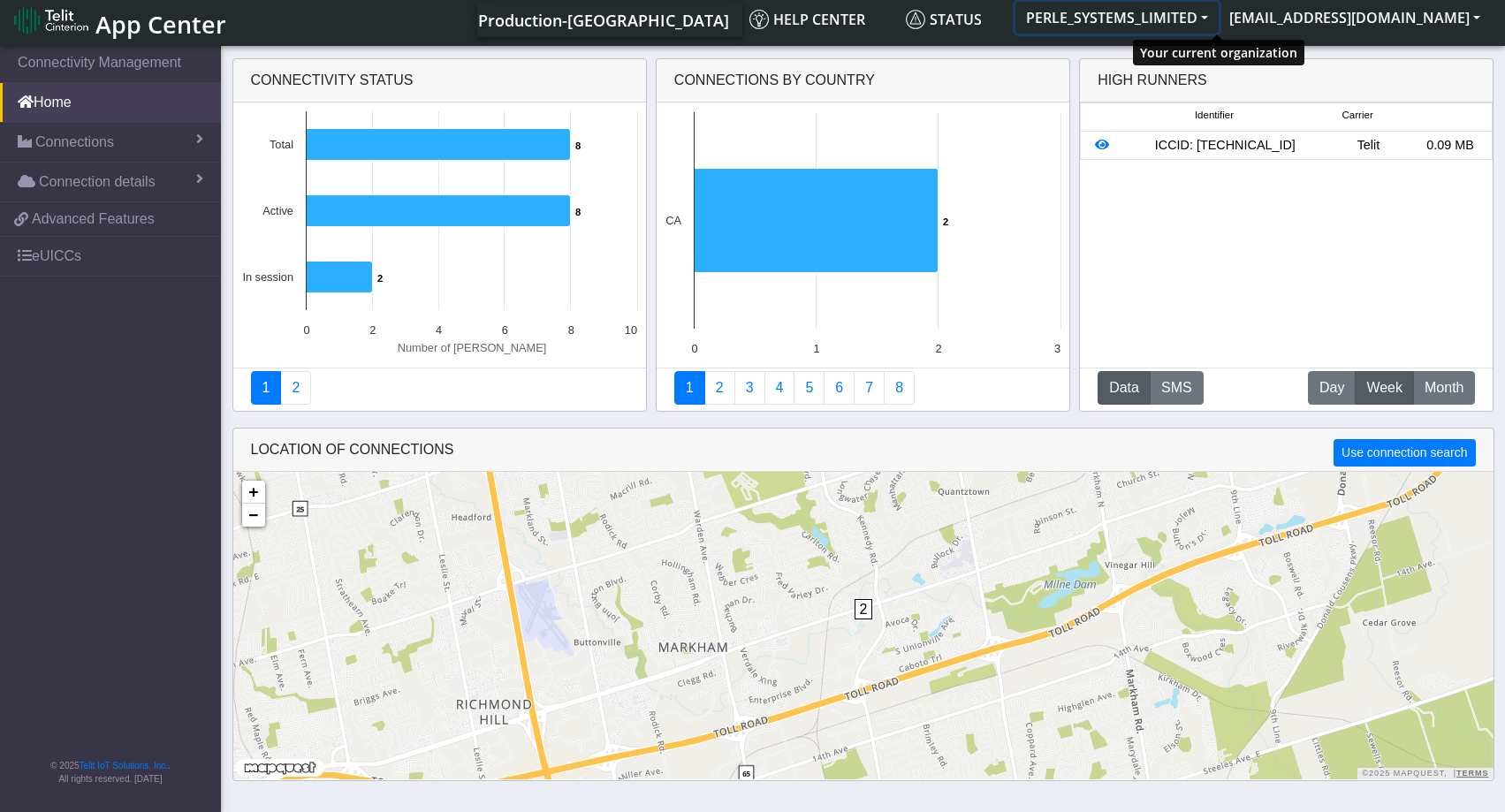
click at [1219, 15] on button "PERLE_SYSTEMS_LIMITED" at bounding box center [1116, 18] width 203 height 31
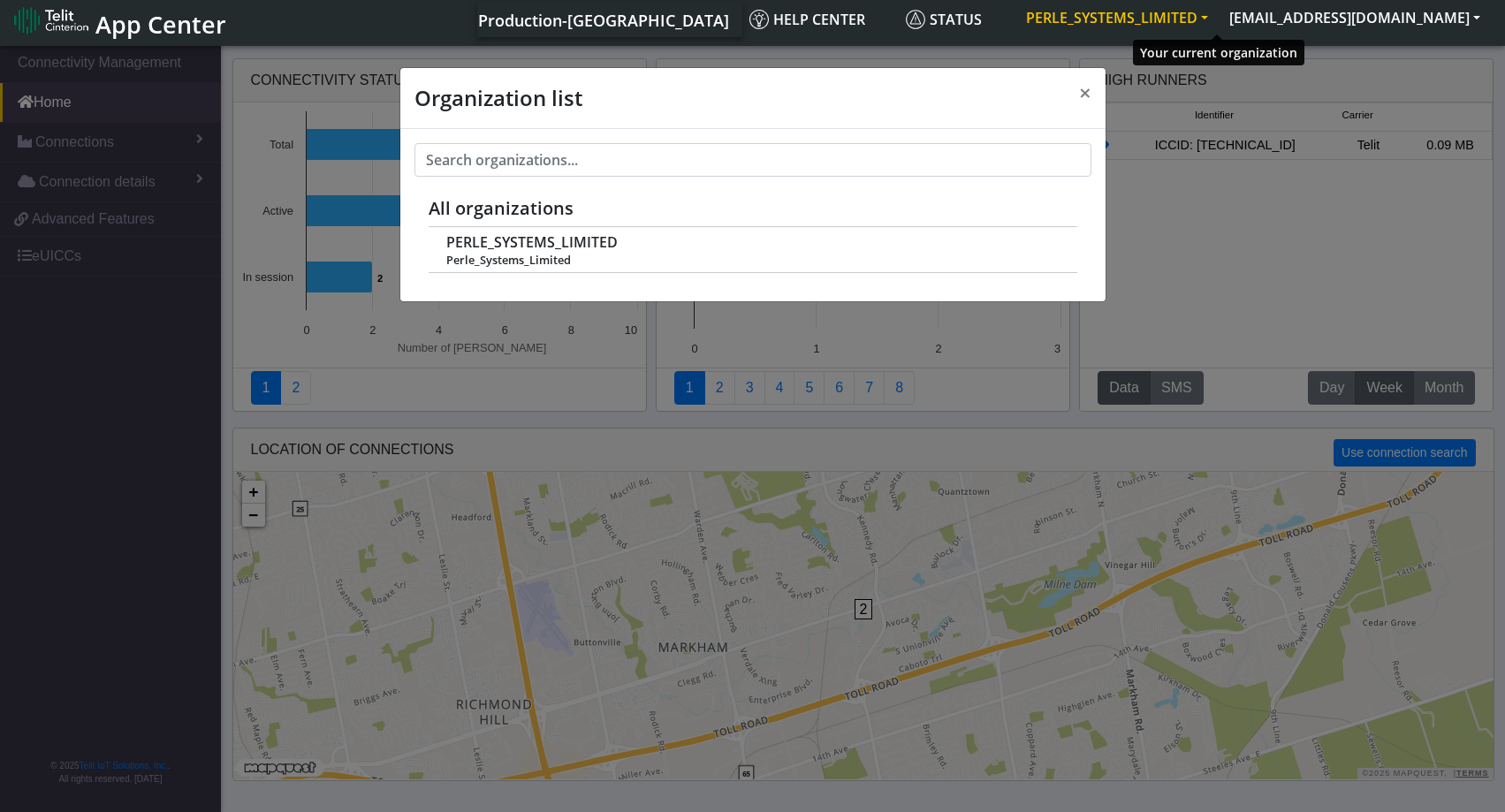
click at [1219, 15] on button "PERLE_SYSTEMS_LIMITED" at bounding box center [1116, 18] width 203 height 31
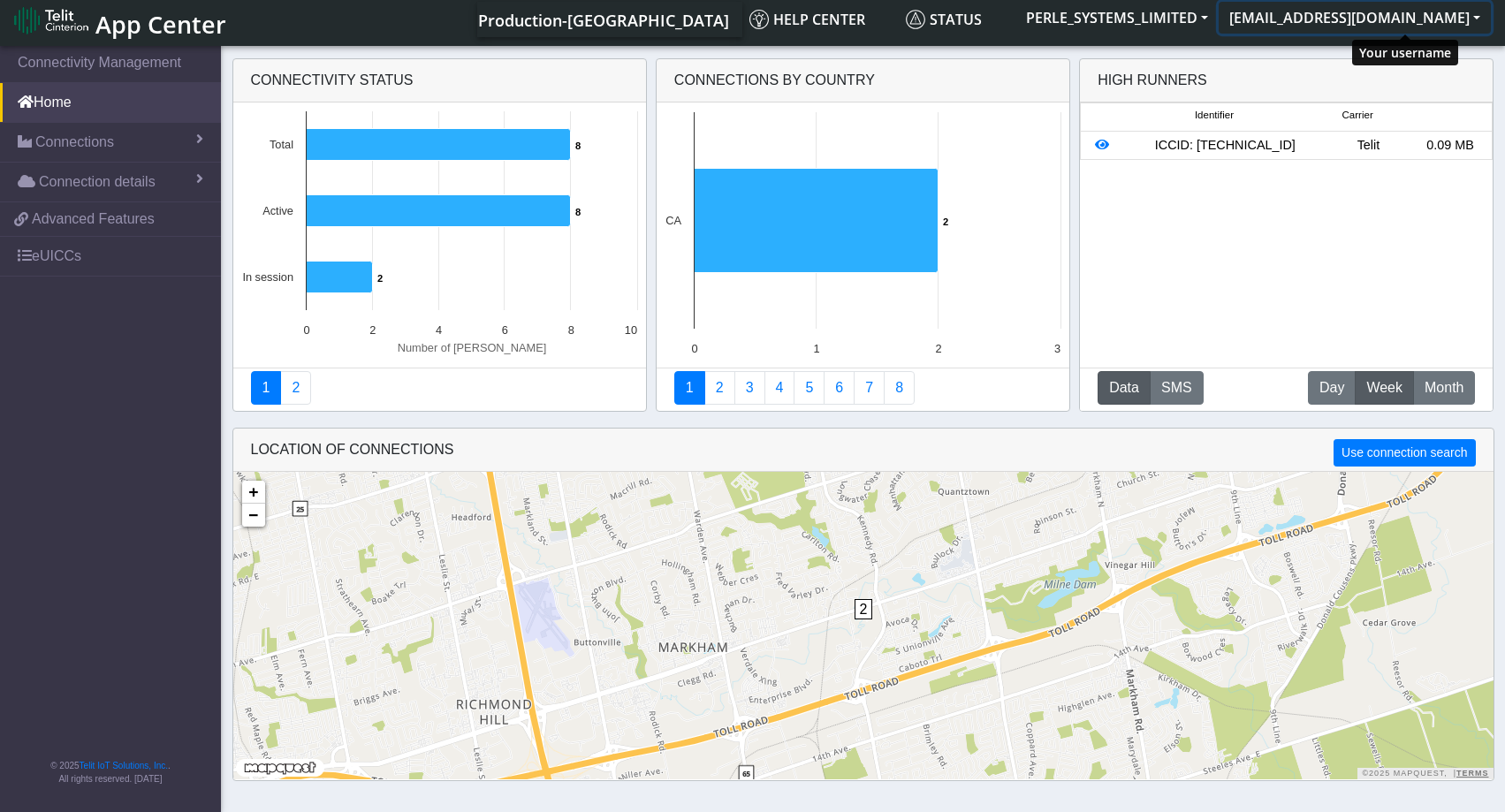
click at [1476, 16] on button "[EMAIL_ADDRESS][DOMAIN_NAME]" at bounding box center [1355, 18] width 272 height 31
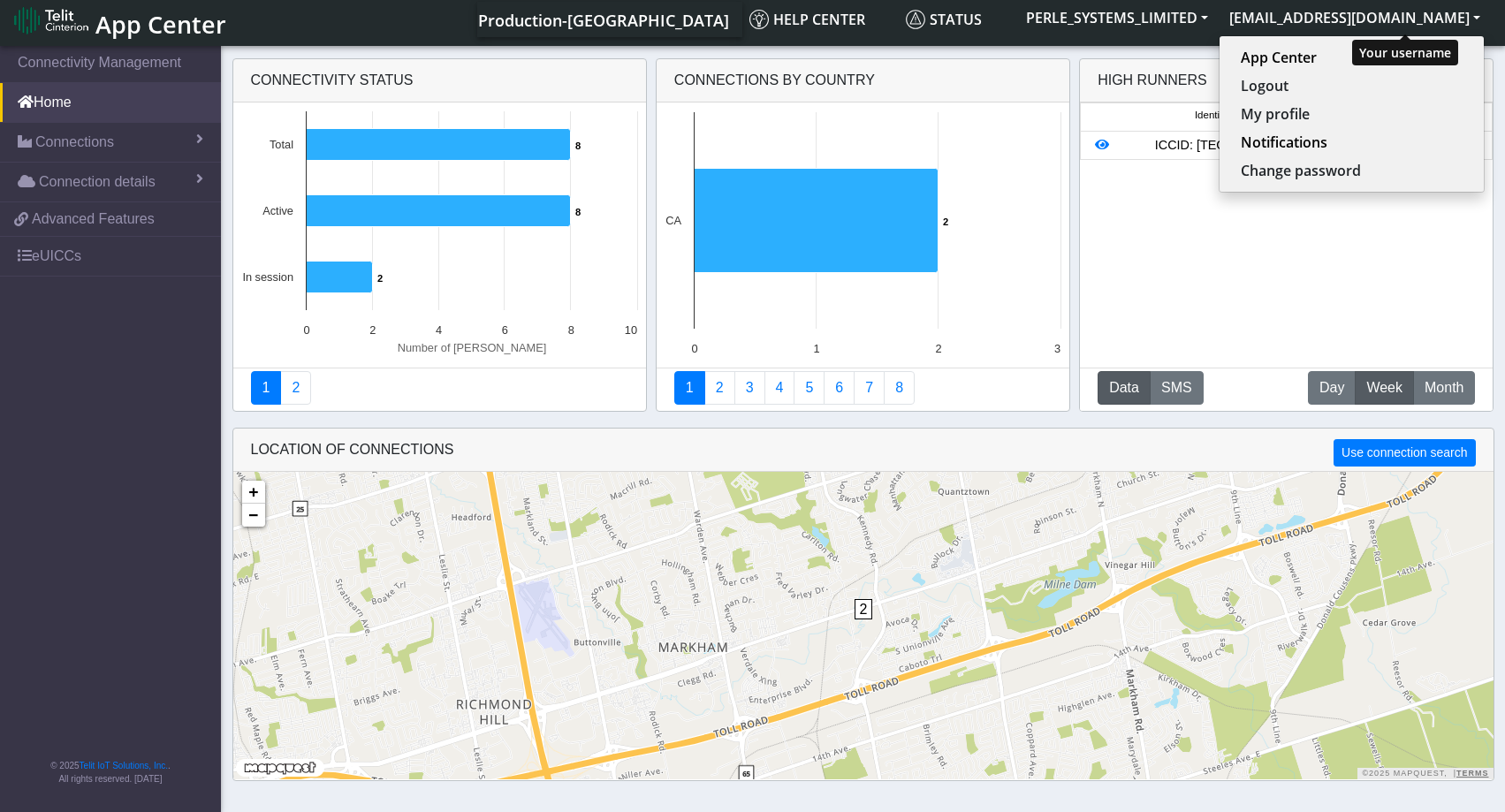
click at [1476, 16] on button "[EMAIL_ADDRESS][DOMAIN_NAME]" at bounding box center [1355, 18] width 272 height 31
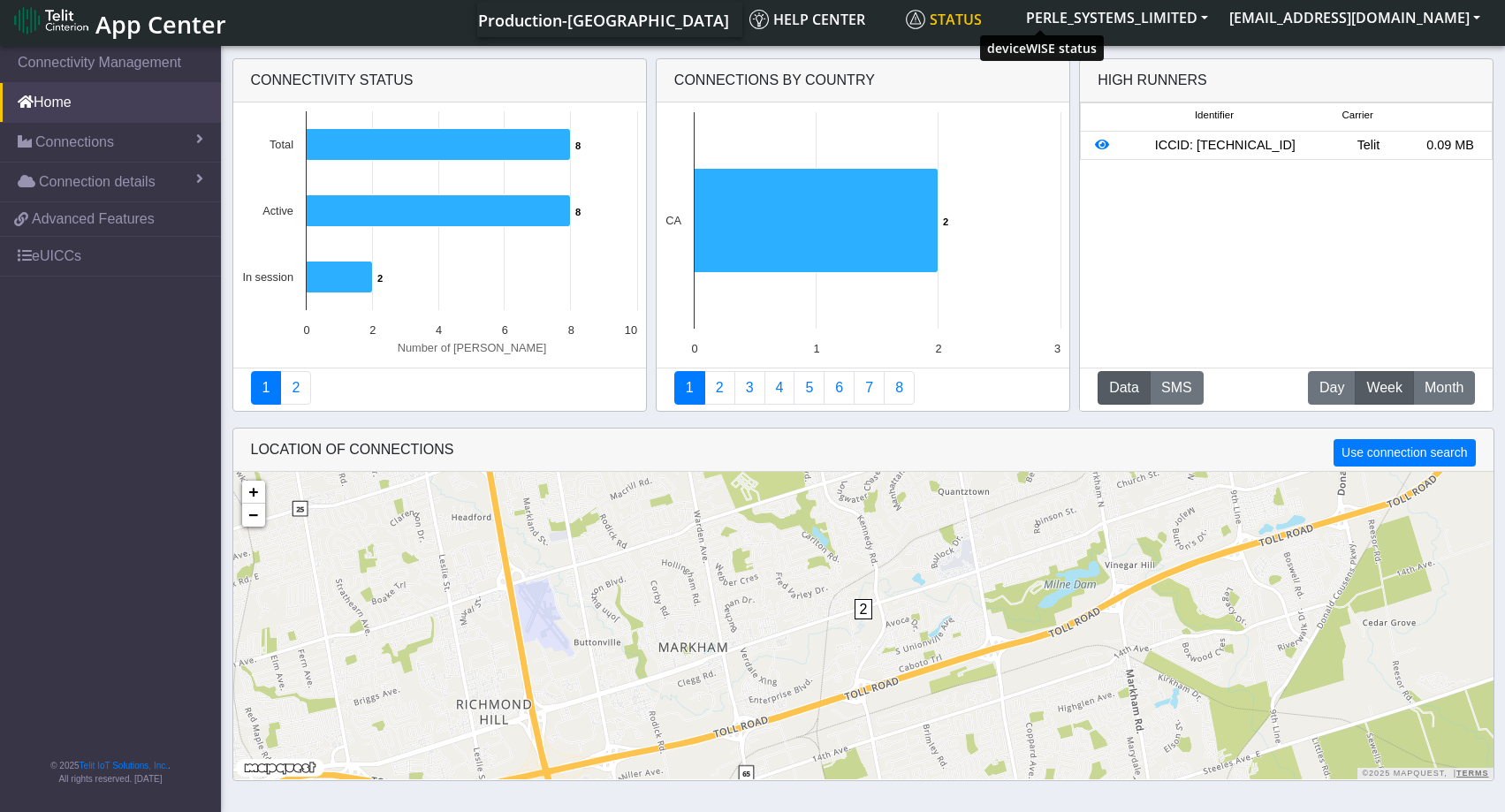
click at [982, 17] on span "Status" at bounding box center [945, 20] width 76 height 20
click at [163, 17] on span "App Center" at bounding box center [160, 24] width 130 height 32
